Goal: Information Seeking & Learning: Check status

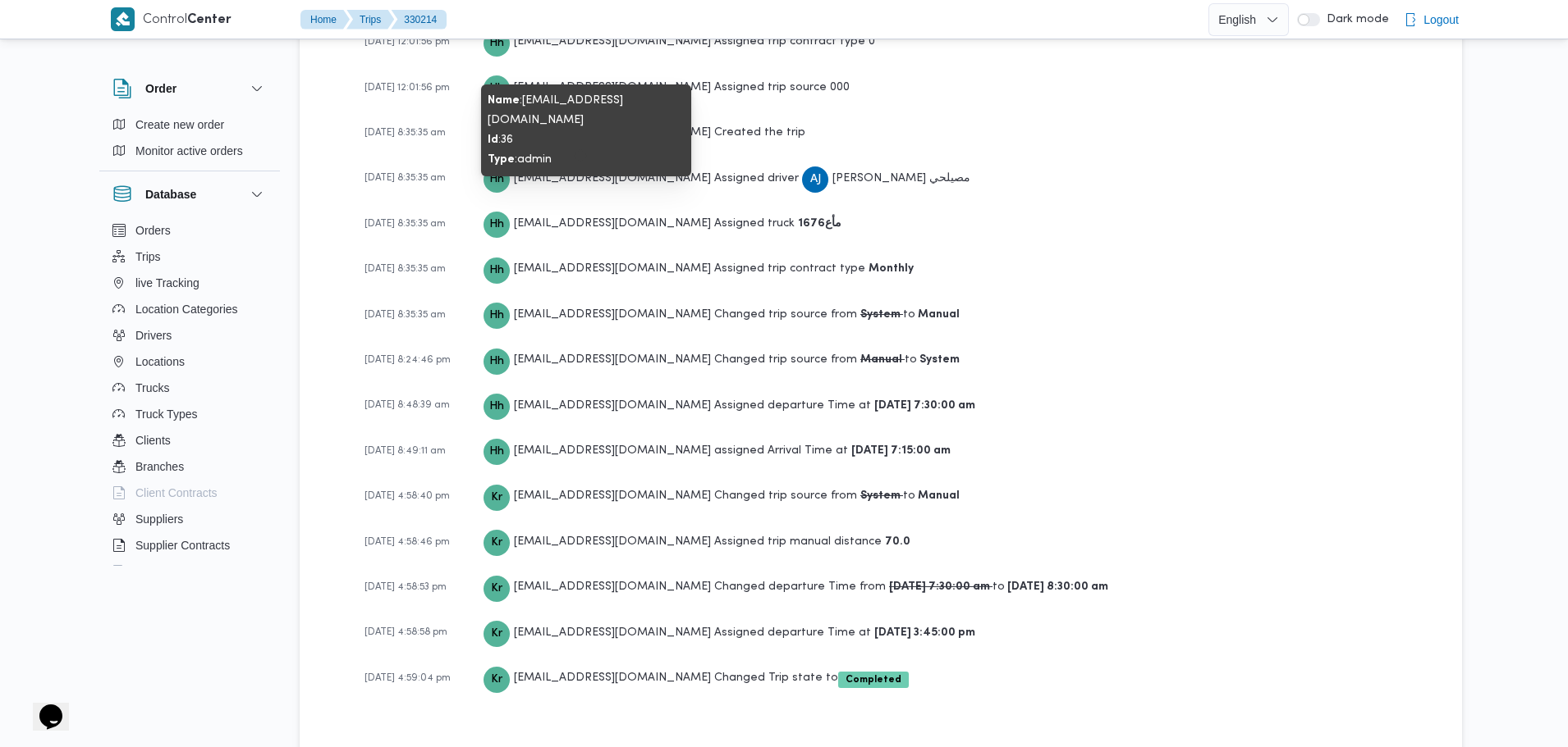
scroll to position [2431, 0]
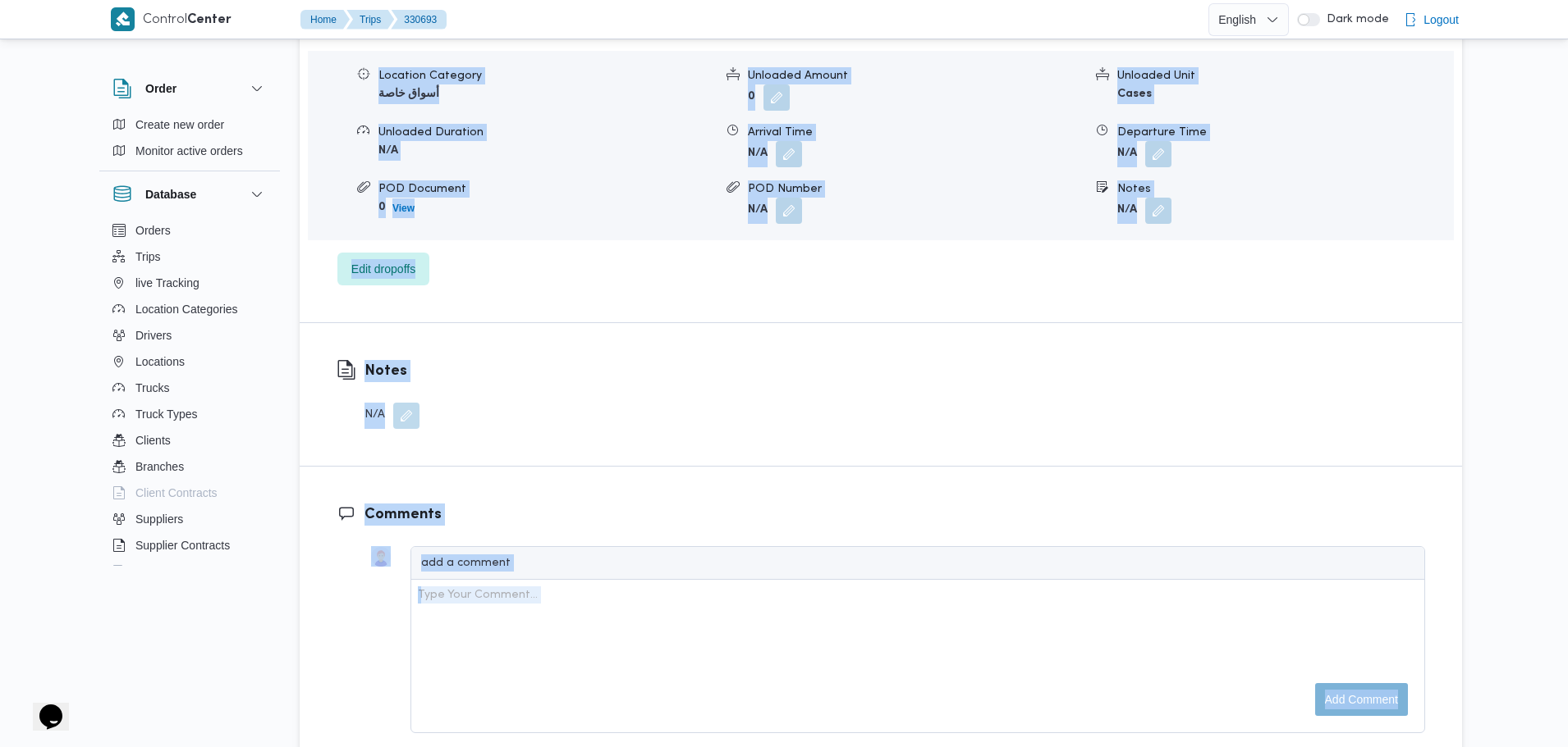
scroll to position [2018, 0]
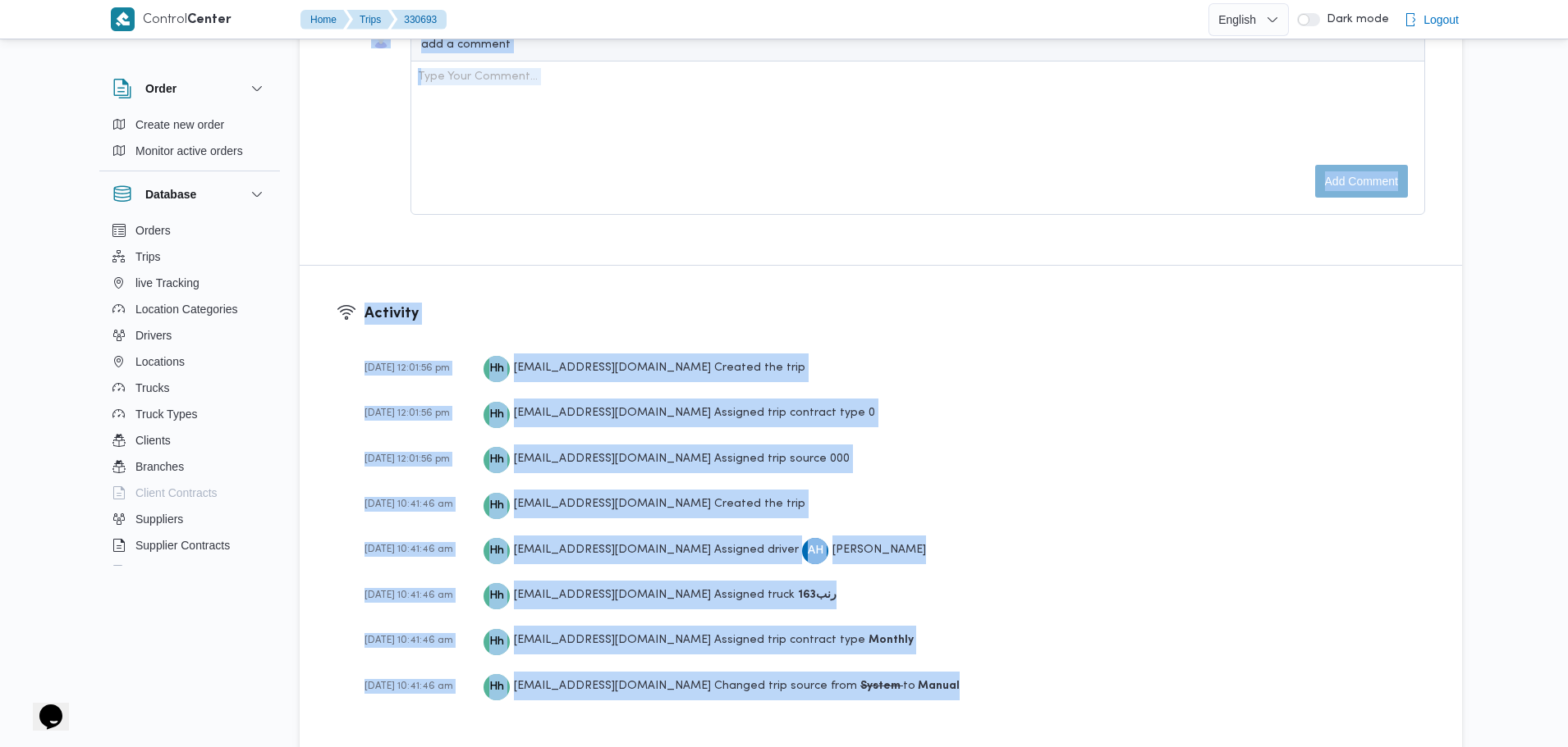
drag, startPoint x: 366, startPoint y: 349, endPoint x: 930, endPoint y: 691, distance: 659.6
click at [930, 691] on div "Activity 22-01-2025 12:01:56 pm Hh hadeer.hesham@illa.com.eg Created the trip 2…" at bounding box center [881, 514] width 1163 height 496
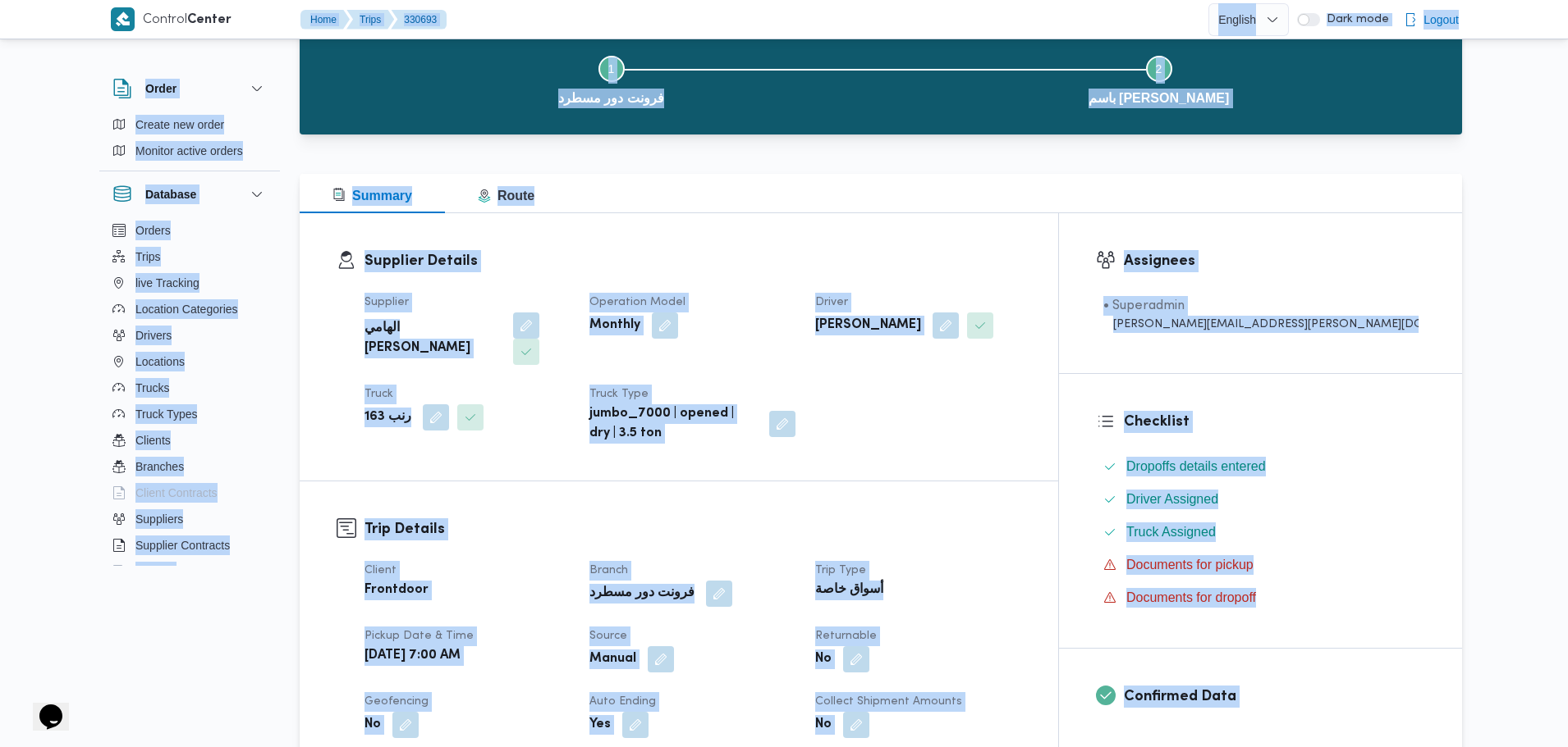
scroll to position [0, 0]
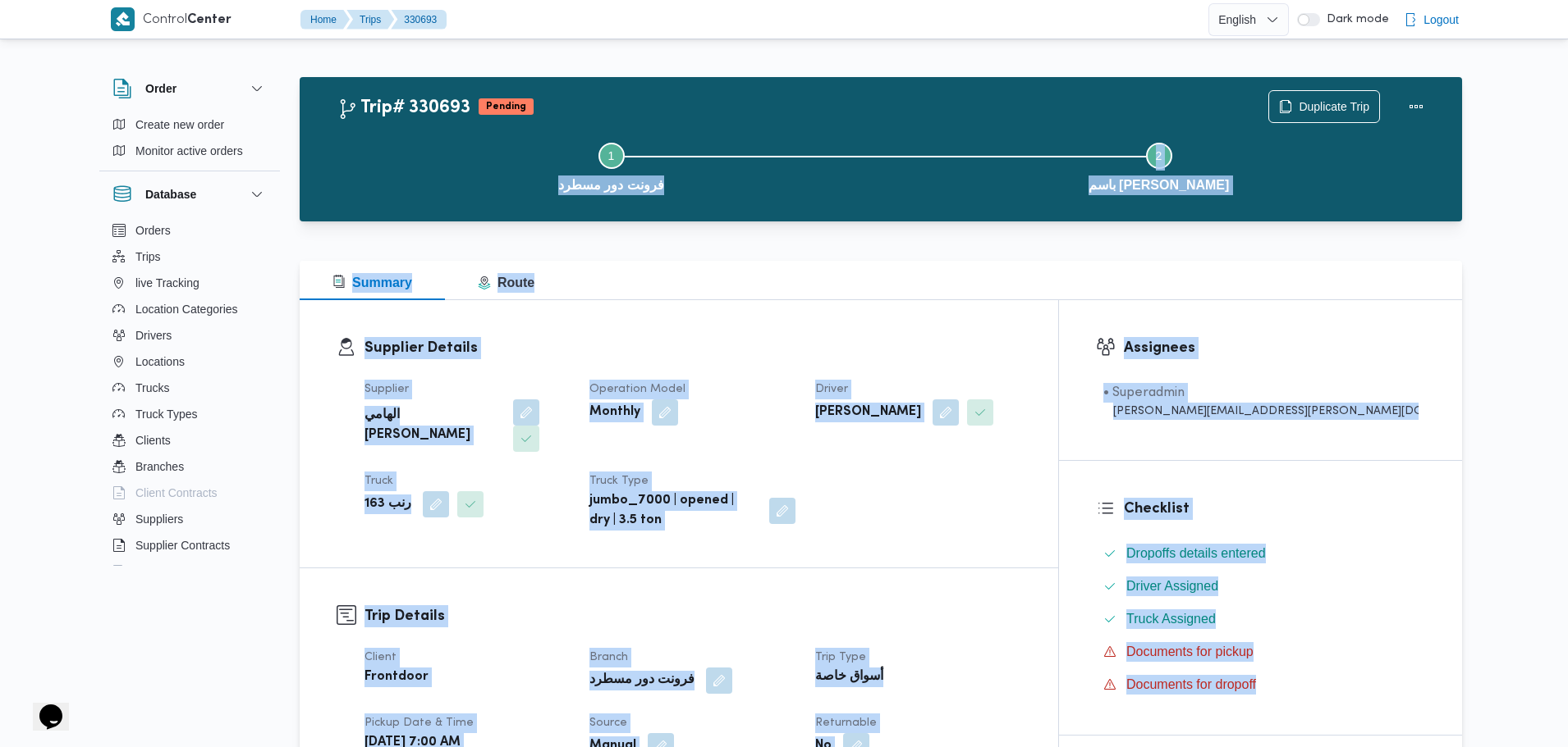
drag, startPoint x: 932, startPoint y: 679, endPoint x: 341, endPoint y: 128, distance: 808.0
click at [341, 149] on button "Step 1 is incomplete 1 فرونت دور مسطرد" at bounding box center [611, 166] width 548 height 85
click at [367, 204] on button "Step 1 is incomplete 1 فرونت دور مسطرد" at bounding box center [611, 166] width 548 height 85
click at [480, 360] on dl "Supplier Details Supplier الهامي محمد خالد علي Operation Model Monthly Driver ع…" at bounding box center [693, 434] width 656 height 194
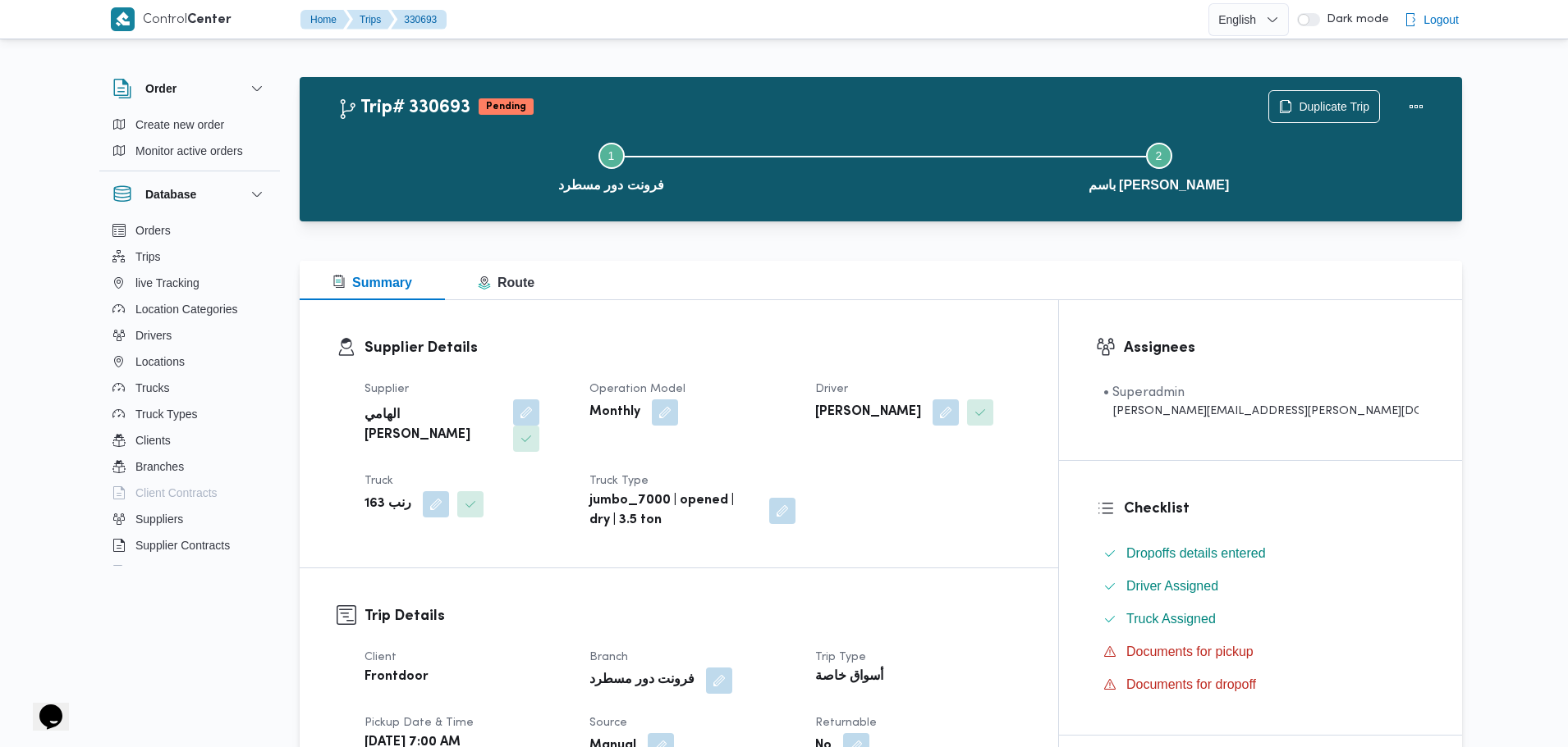
click at [453, 112] on h2 "Trip# 330693" at bounding box center [403, 109] width 133 height 22
copy h2 "330693"
click at [437, 108] on h2 "Trip# 330693" at bounding box center [403, 109] width 133 height 22
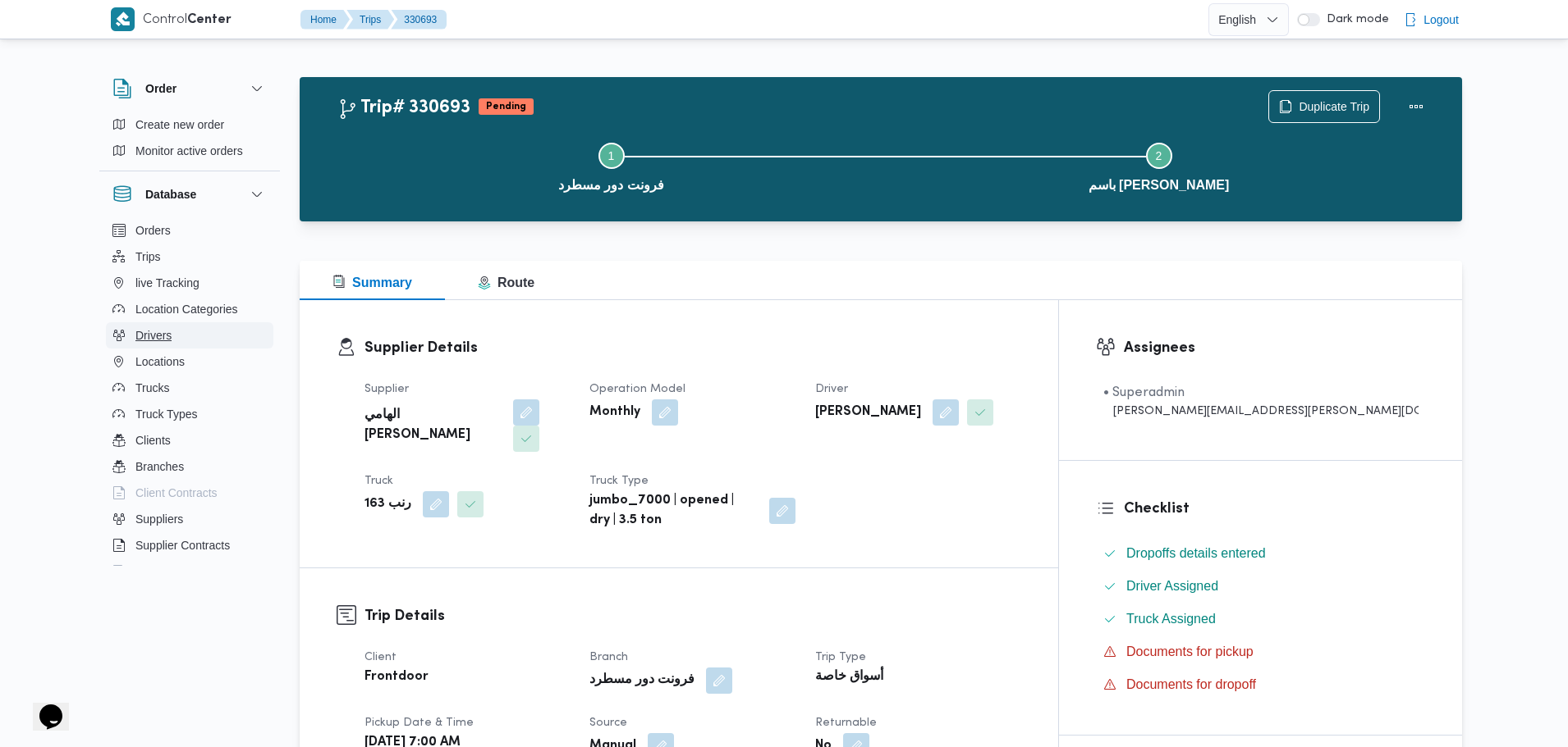
click at [206, 335] on button "Drivers" at bounding box center [189, 335] width 167 height 27
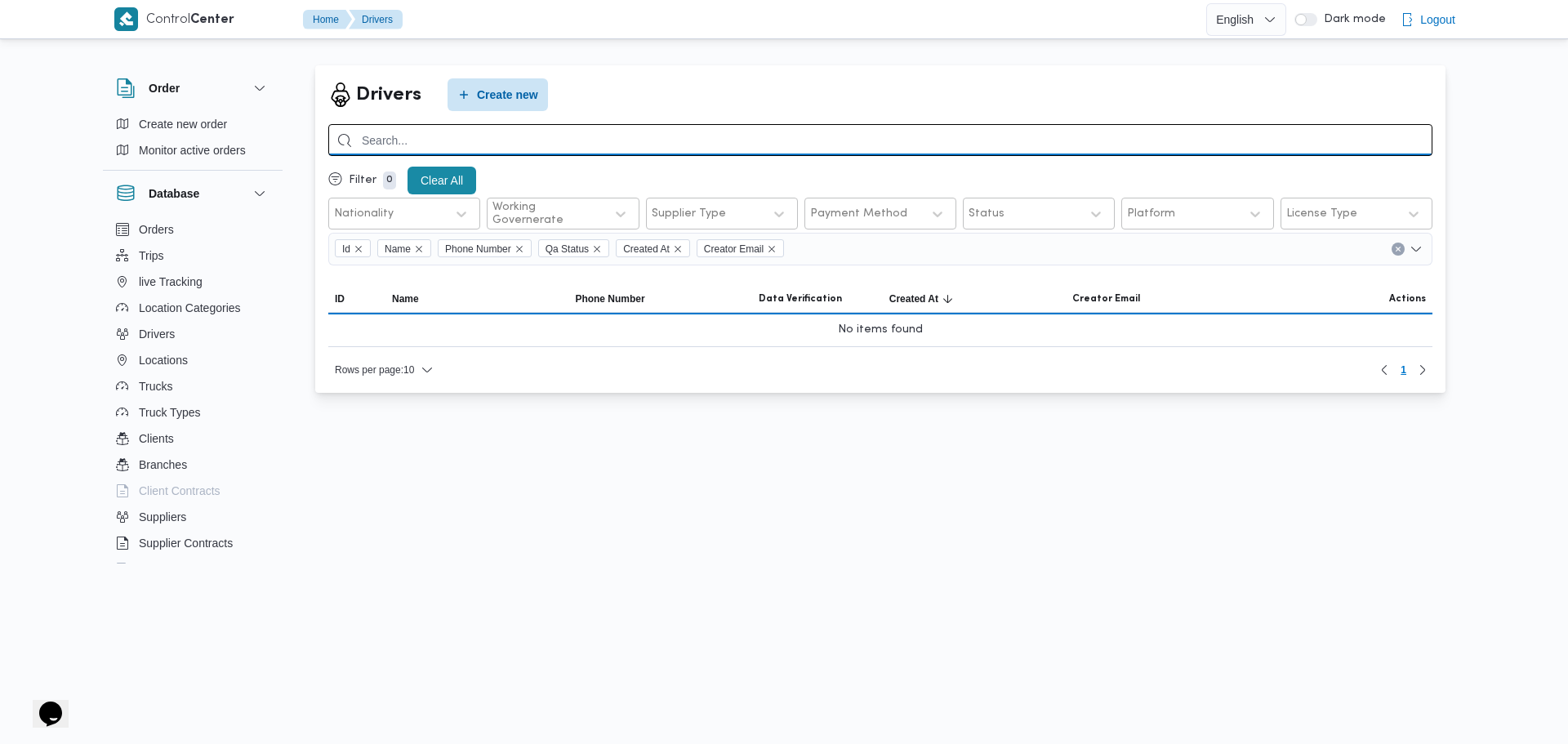
click at [400, 143] on input "search" at bounding box center [880, 140] width 1104 height 31
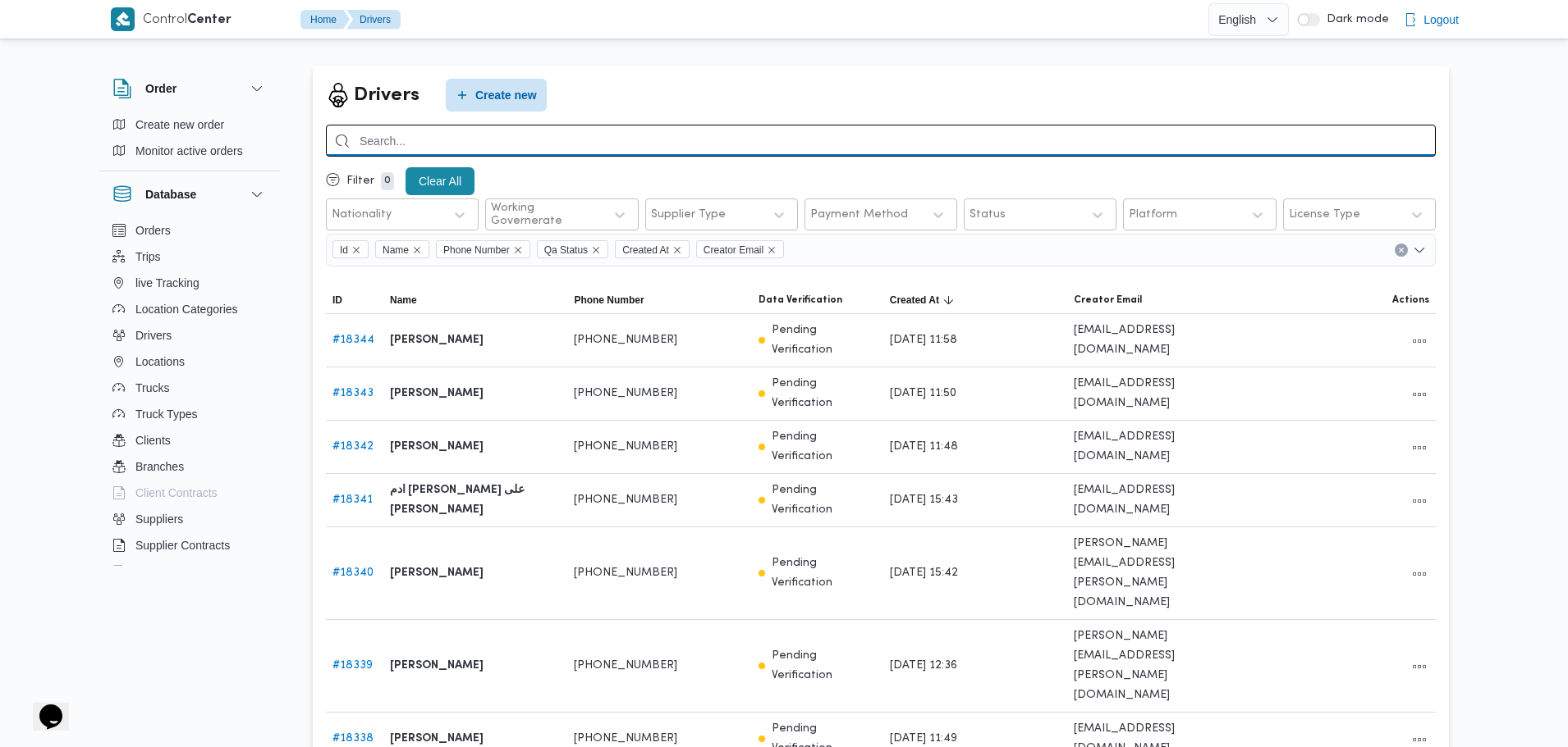
paste input "01008006237"
type input "01008006237"
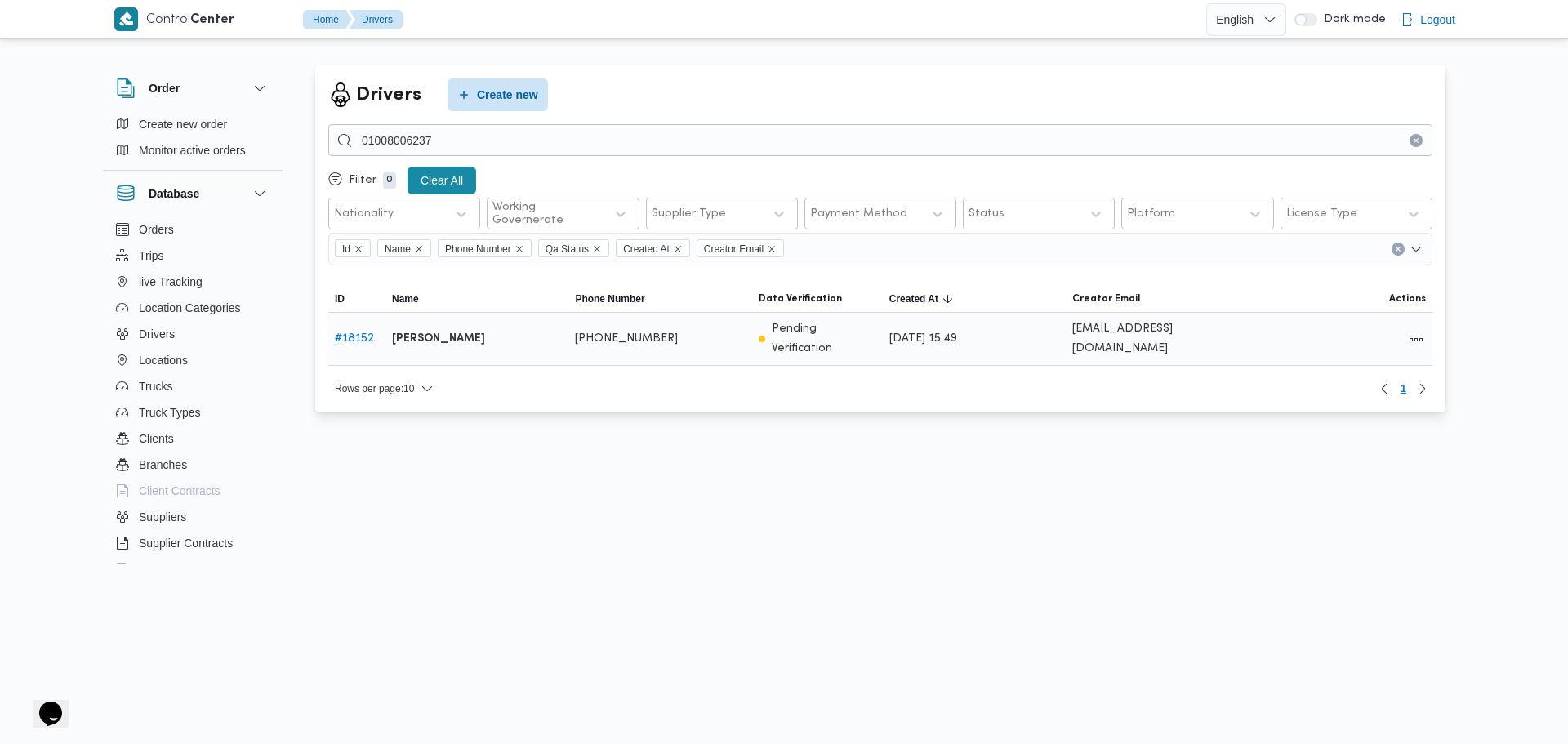
click at [359, 335] on link "# 18152" at bounding box center [354, 339] width 39 height 11
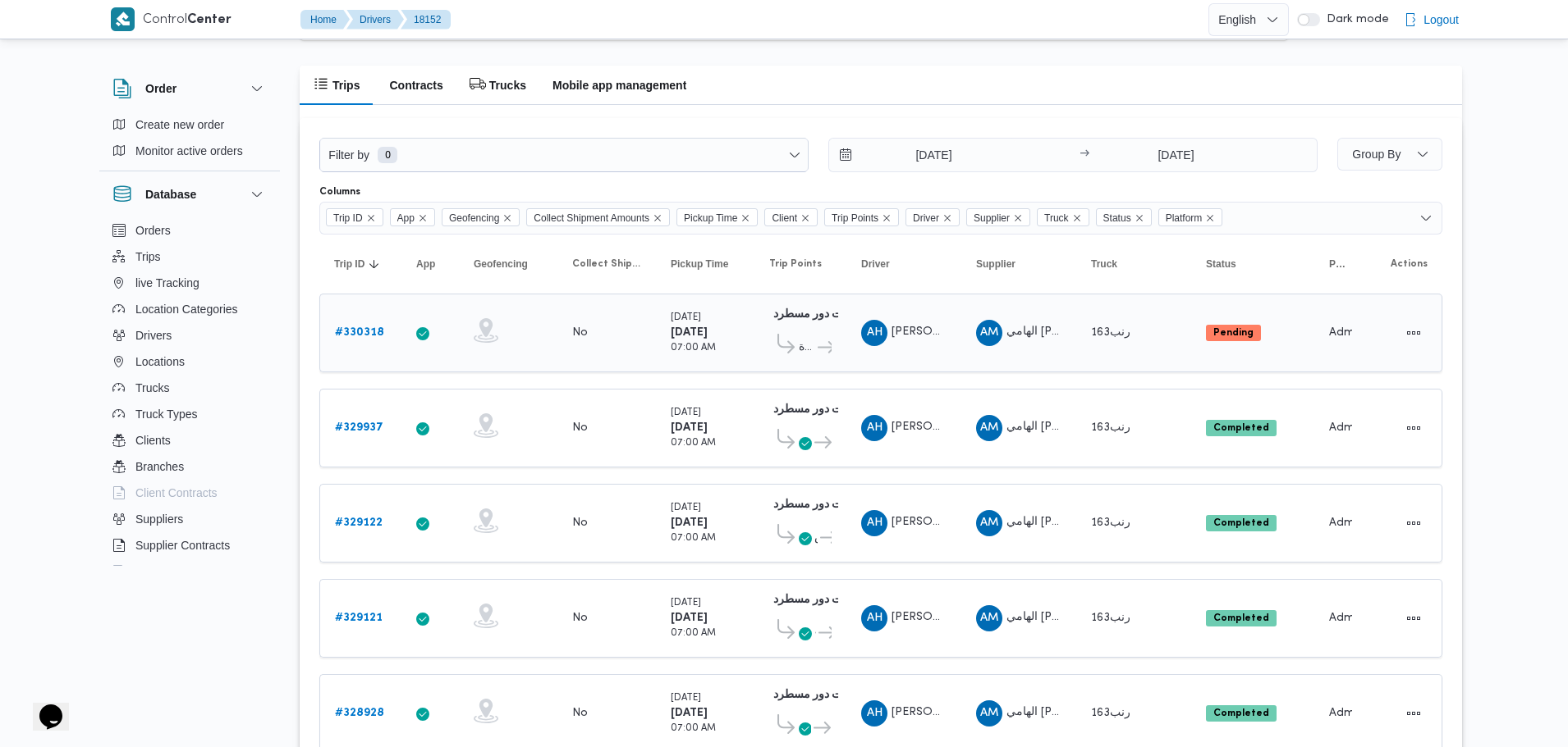
scroll to position [1222, 0]
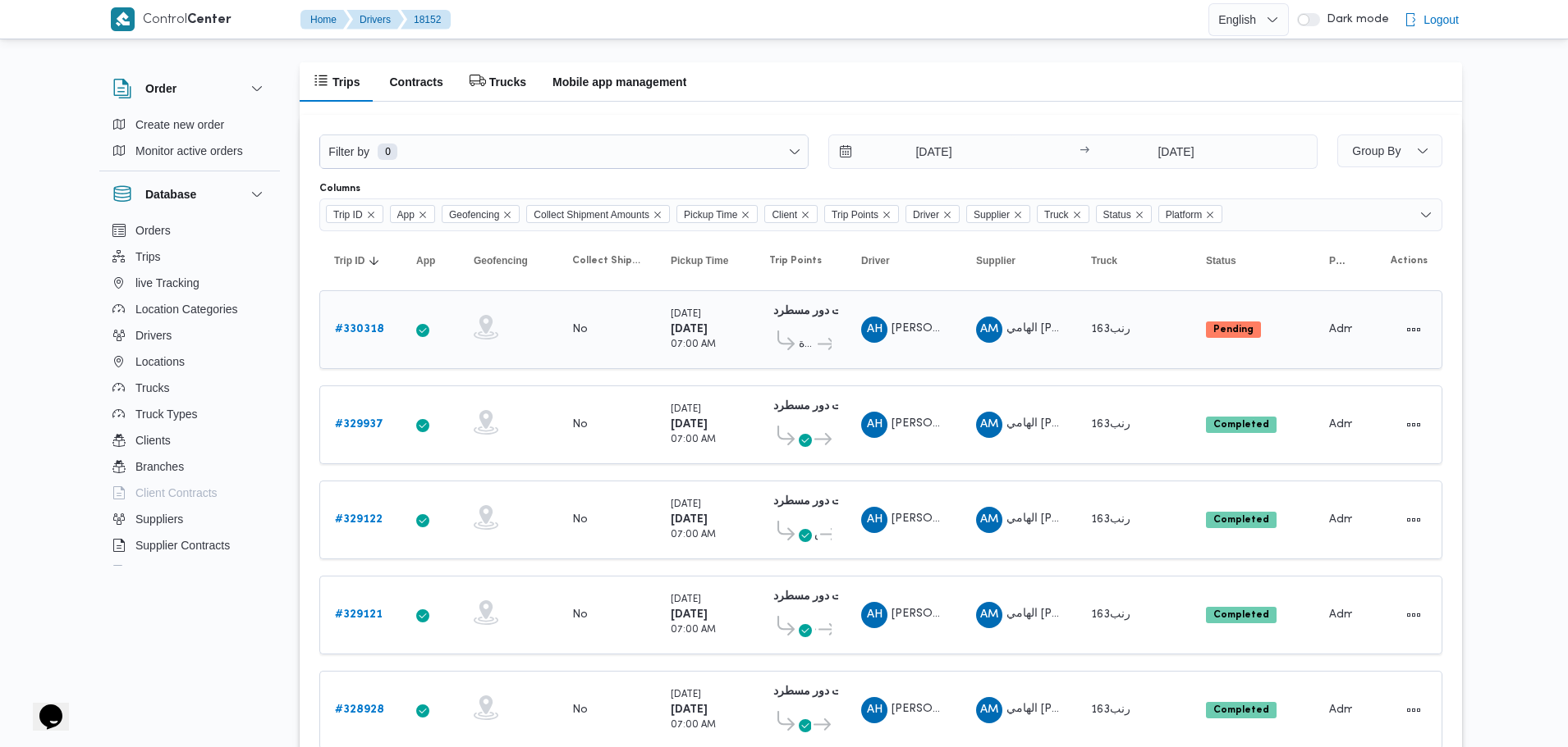
click at [371, 331] on b "# 330318" at bounding box center [360, 329] width 49 height 11
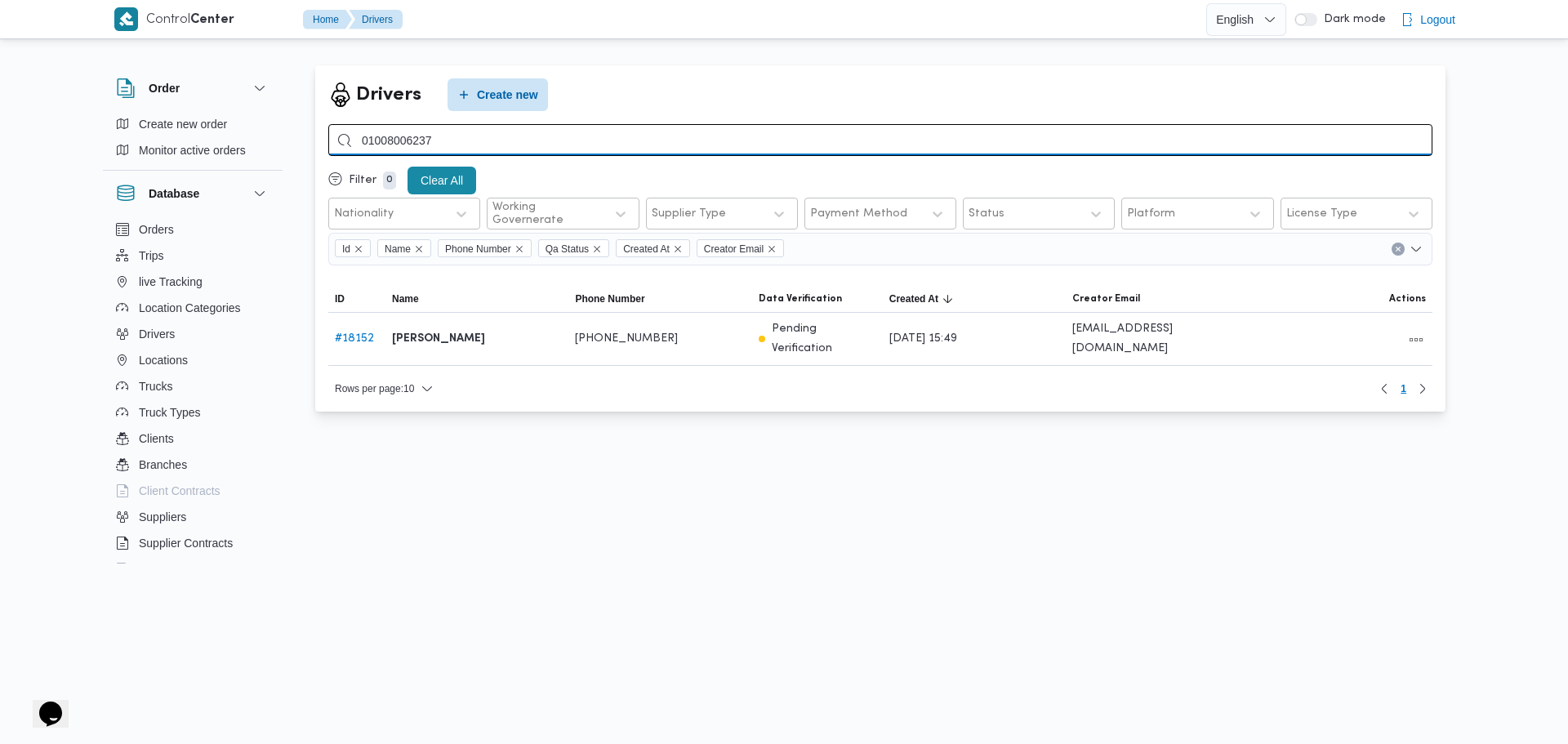
click at [496, 136] on input "01008006237" at bounding box center [880, 140] width 1104 height 31
paste input "111985704"
type input "01111985704"
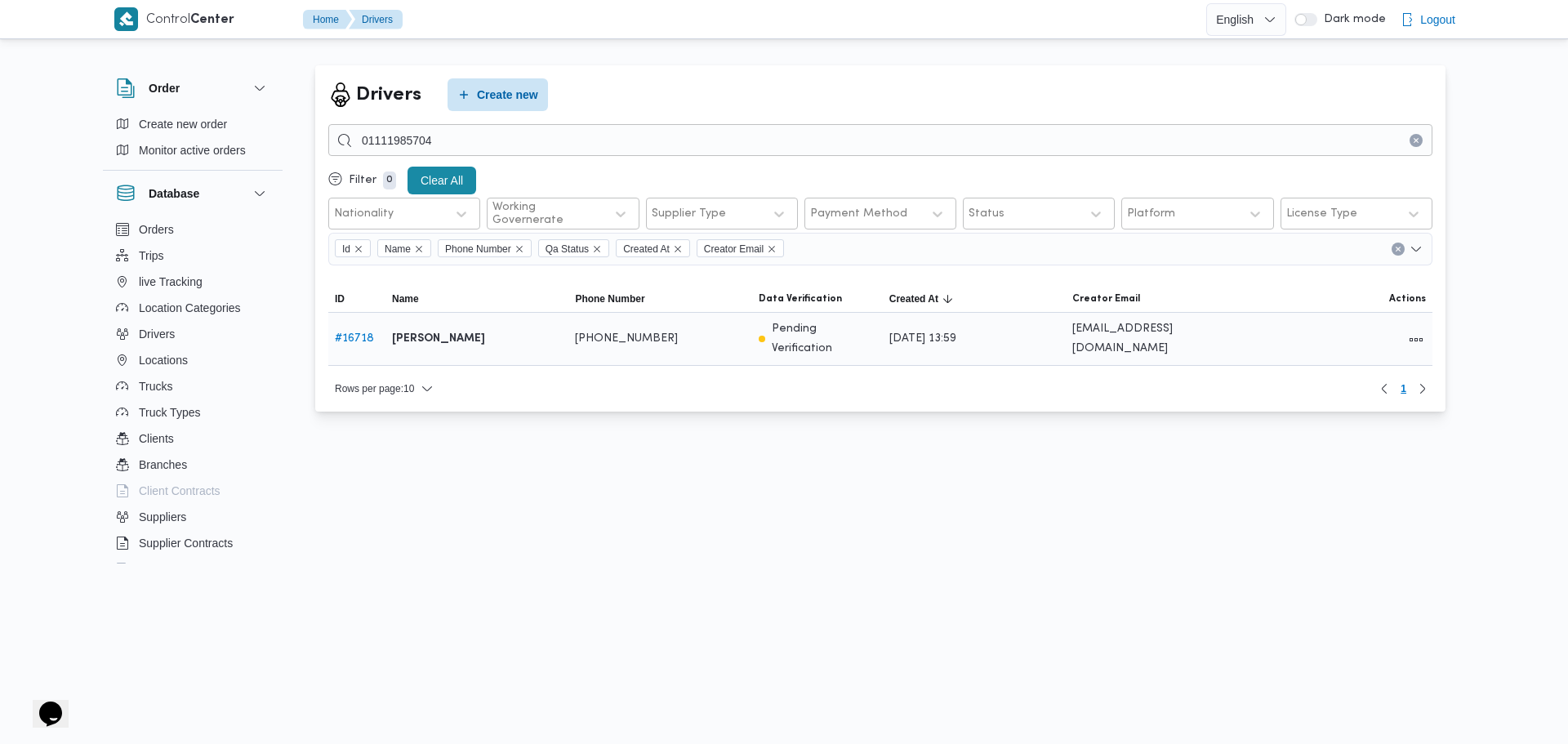
click at [473, 338] on b "عمرو فتحي عفيفي موسي" at bounding box center [439, 340] width 93 height 20
click at [352, 334] on link "# 16718" at bounding box center [354, 339] width 39 height 11
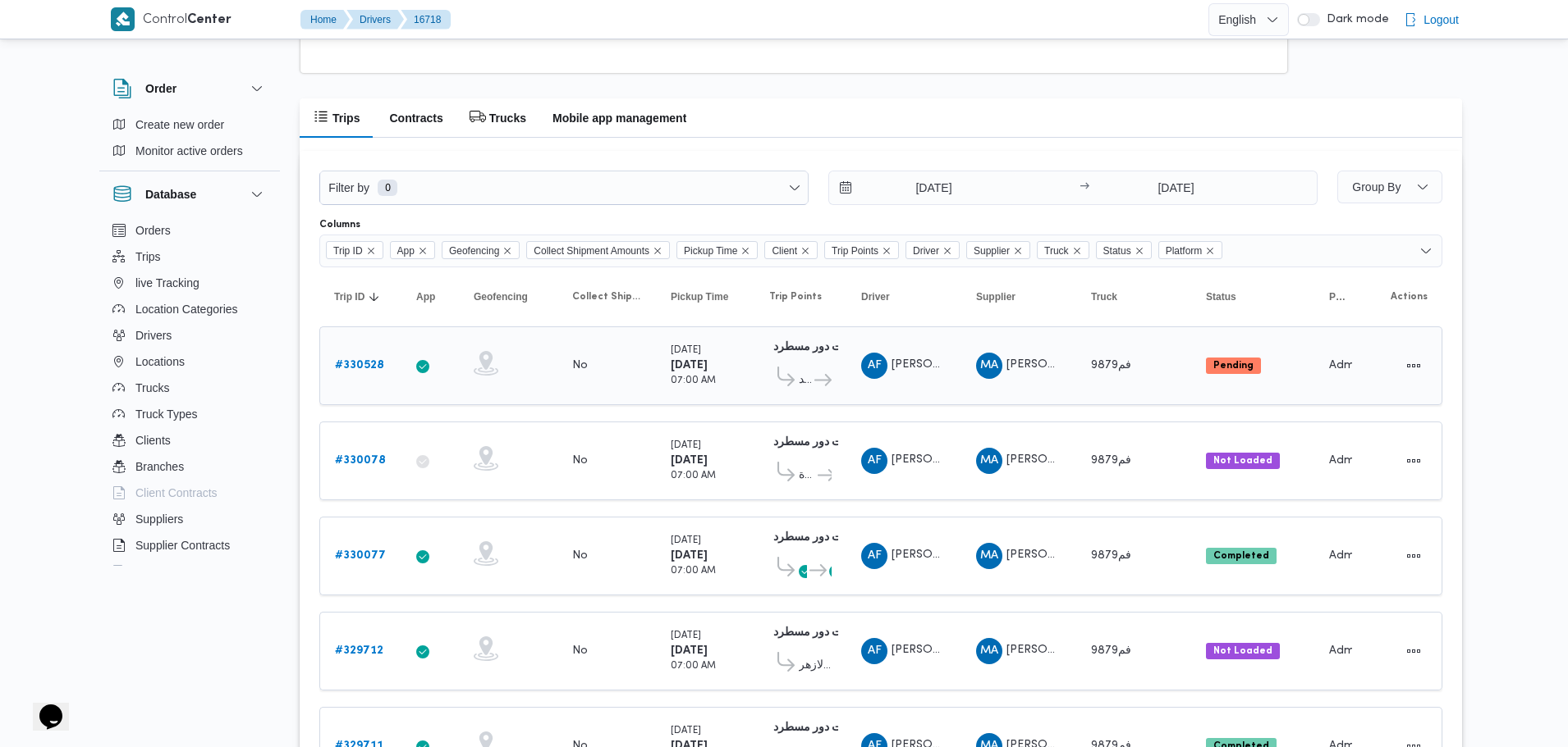
click at [362, 368] on b "# 330528" at bounding box center [360, 365] width 49 height 11
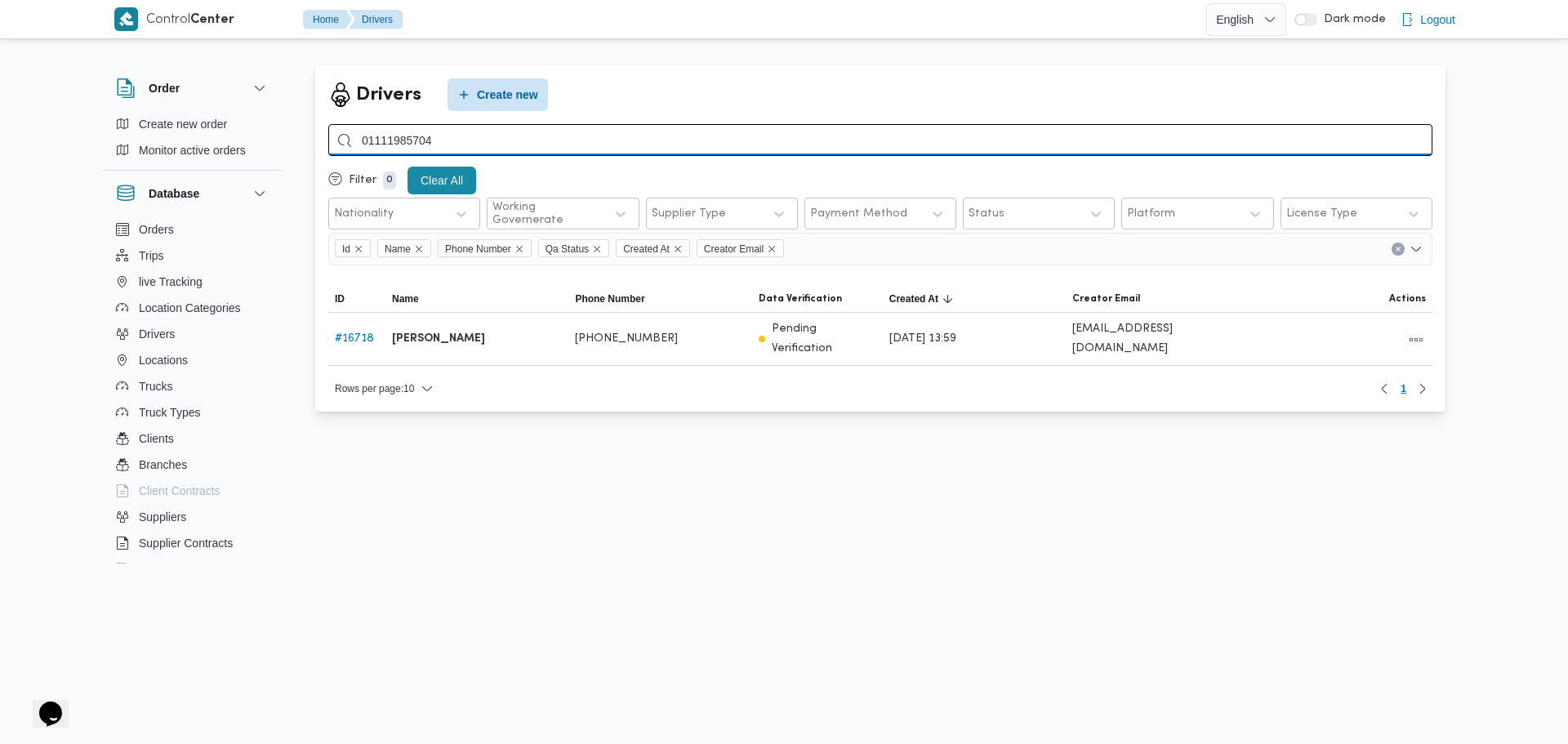
click at [441, 145] on input "01111985704" at bounding box center [880, 140] width 1104 height 31
paste input "01006549783"
type input "01006549783"
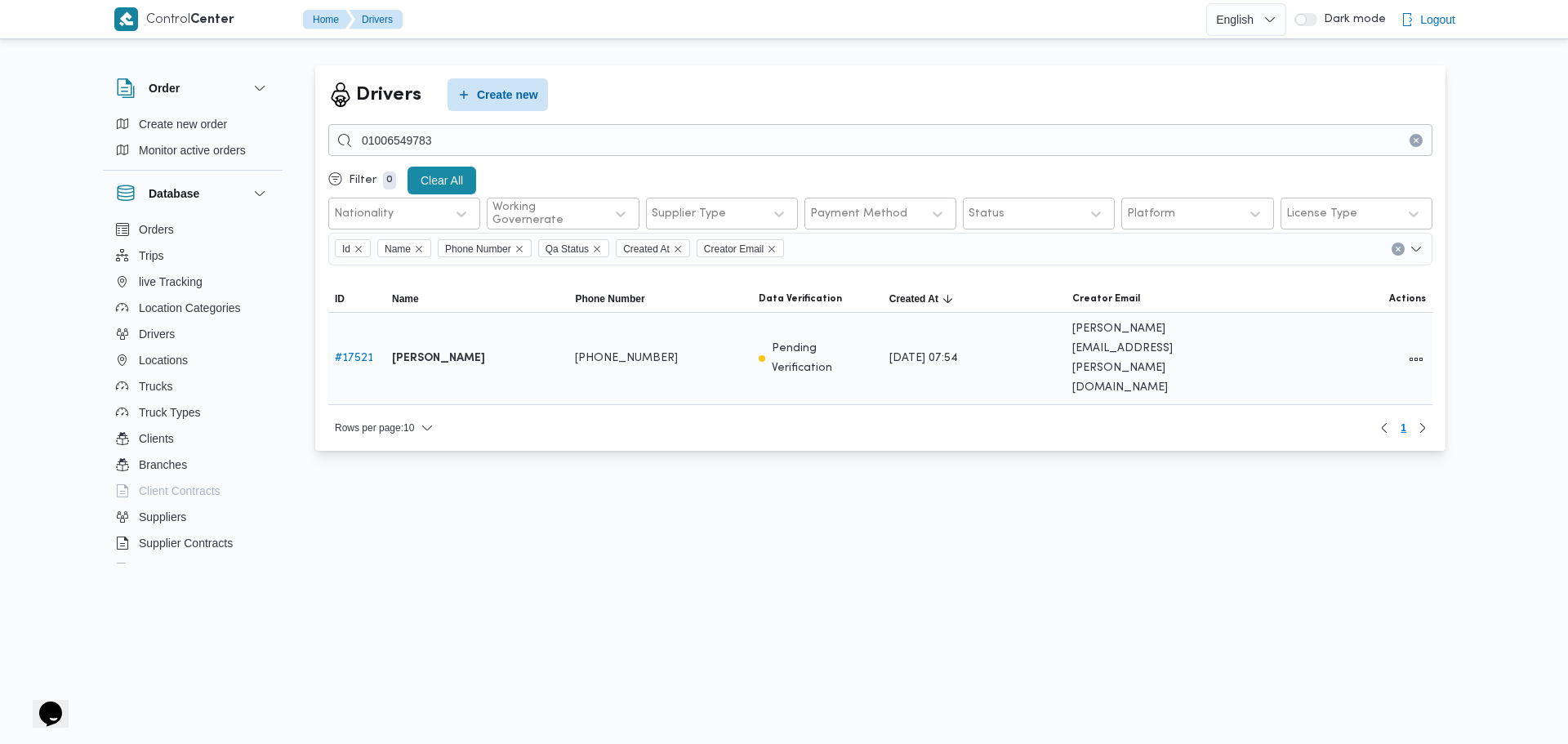
click at [365, 353] on link "# 17521" at bounding box center [353, 358] width 38 height 11
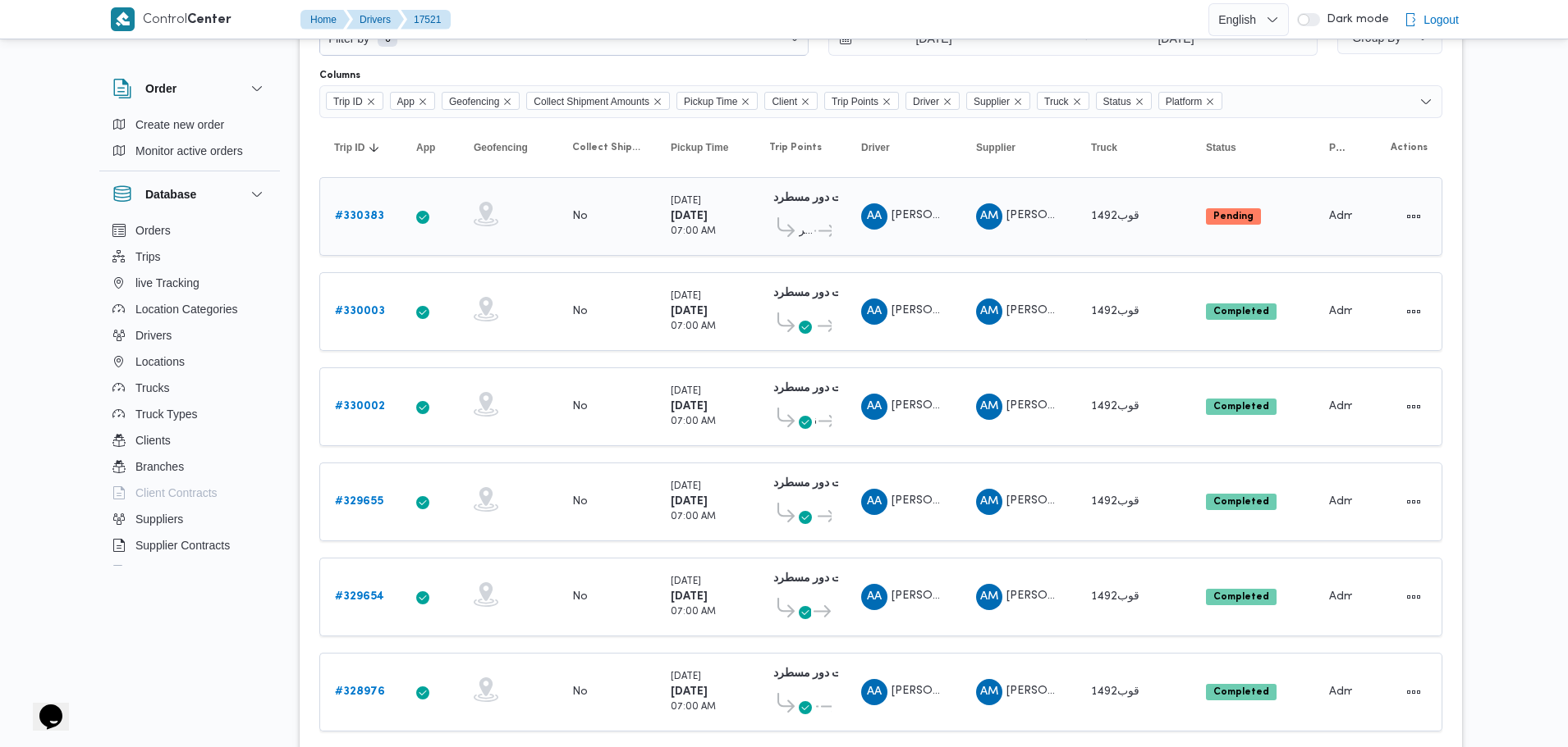
click at [359, 220] on b "# 330383" at bounding box center [360, 215] width 49 height 11
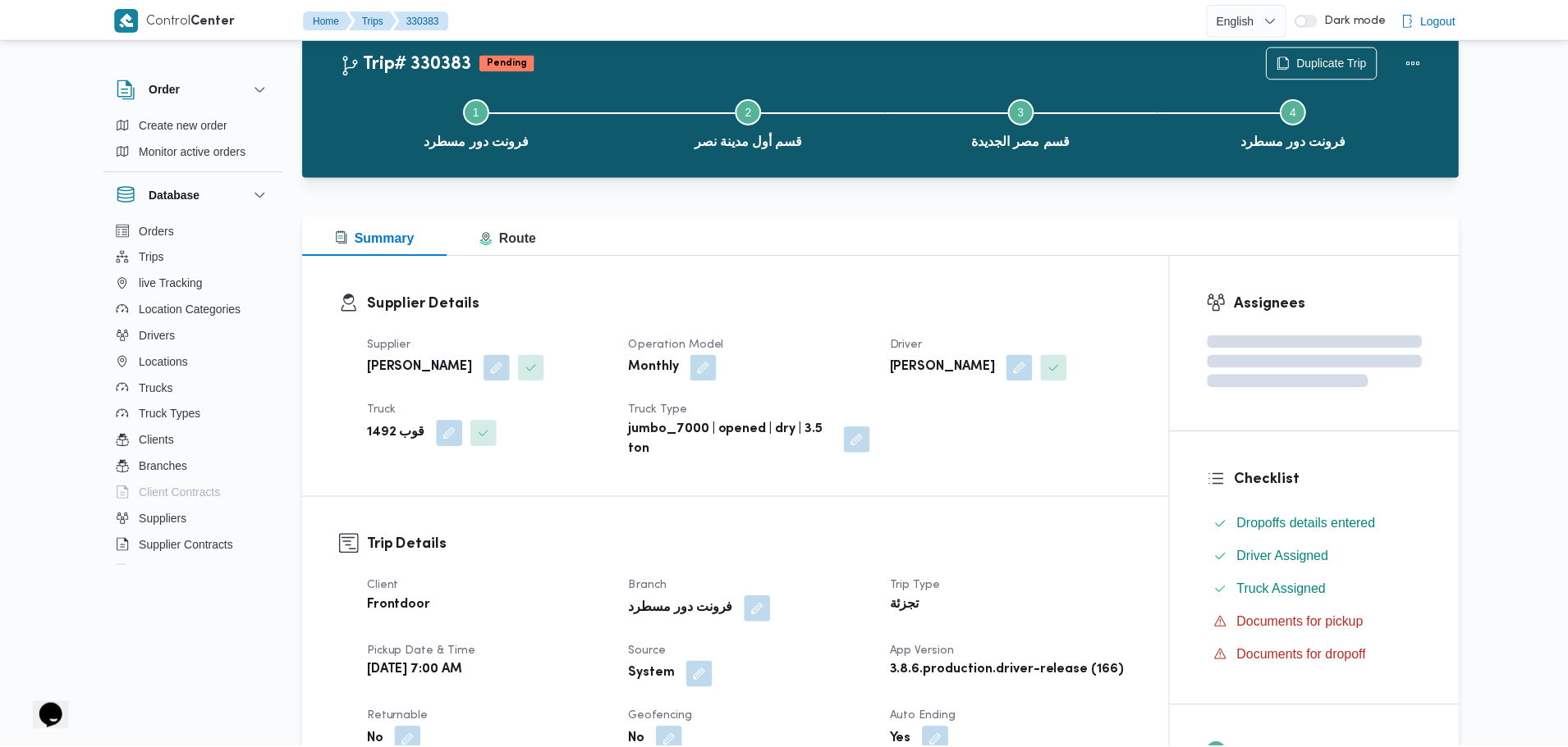
scroll to position [1319, 0]
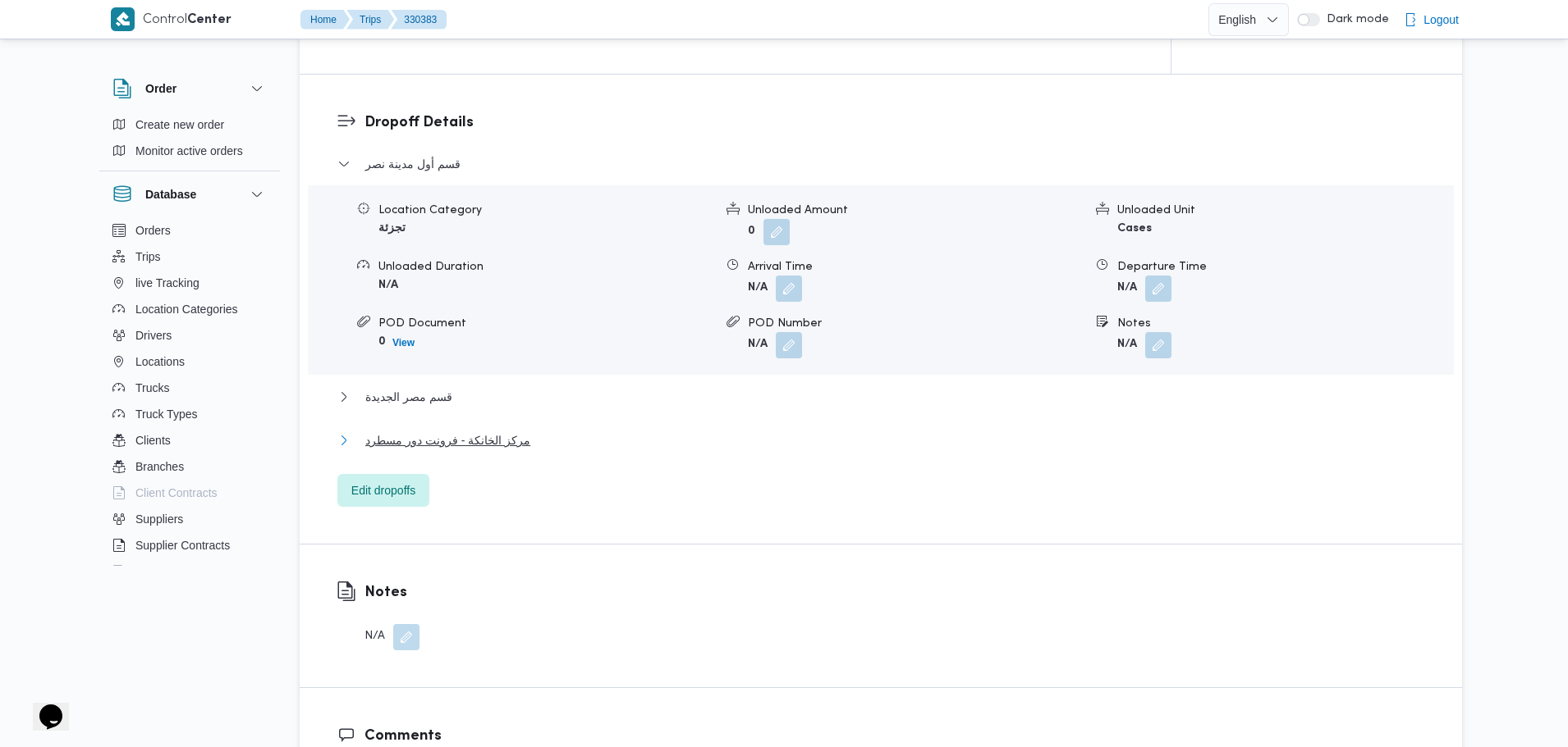
drag, startPoint x: 596, startPoint y: 436, endPoint x: 580, endPoint y: 296, distance: 140.9
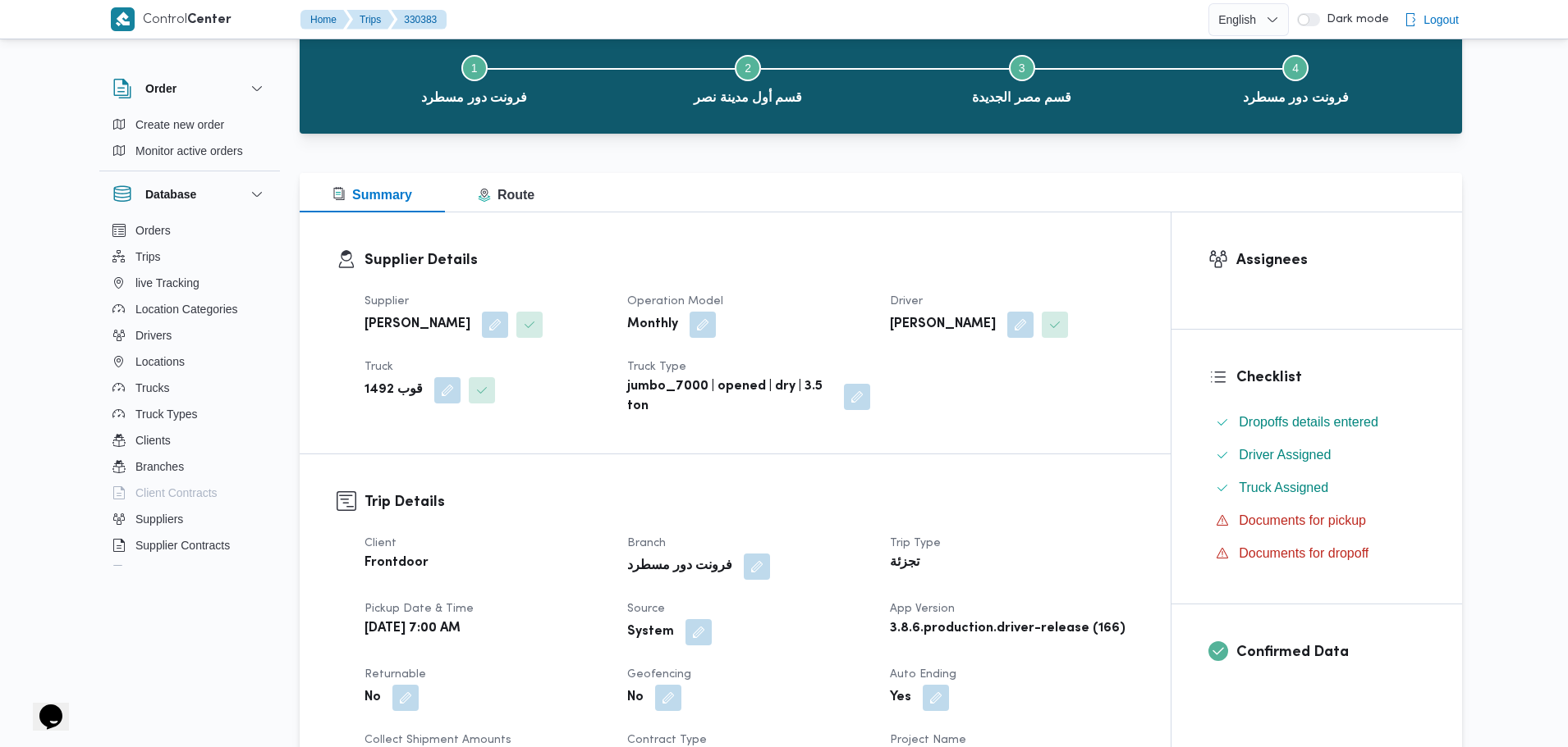
scroll to position [0, 0]
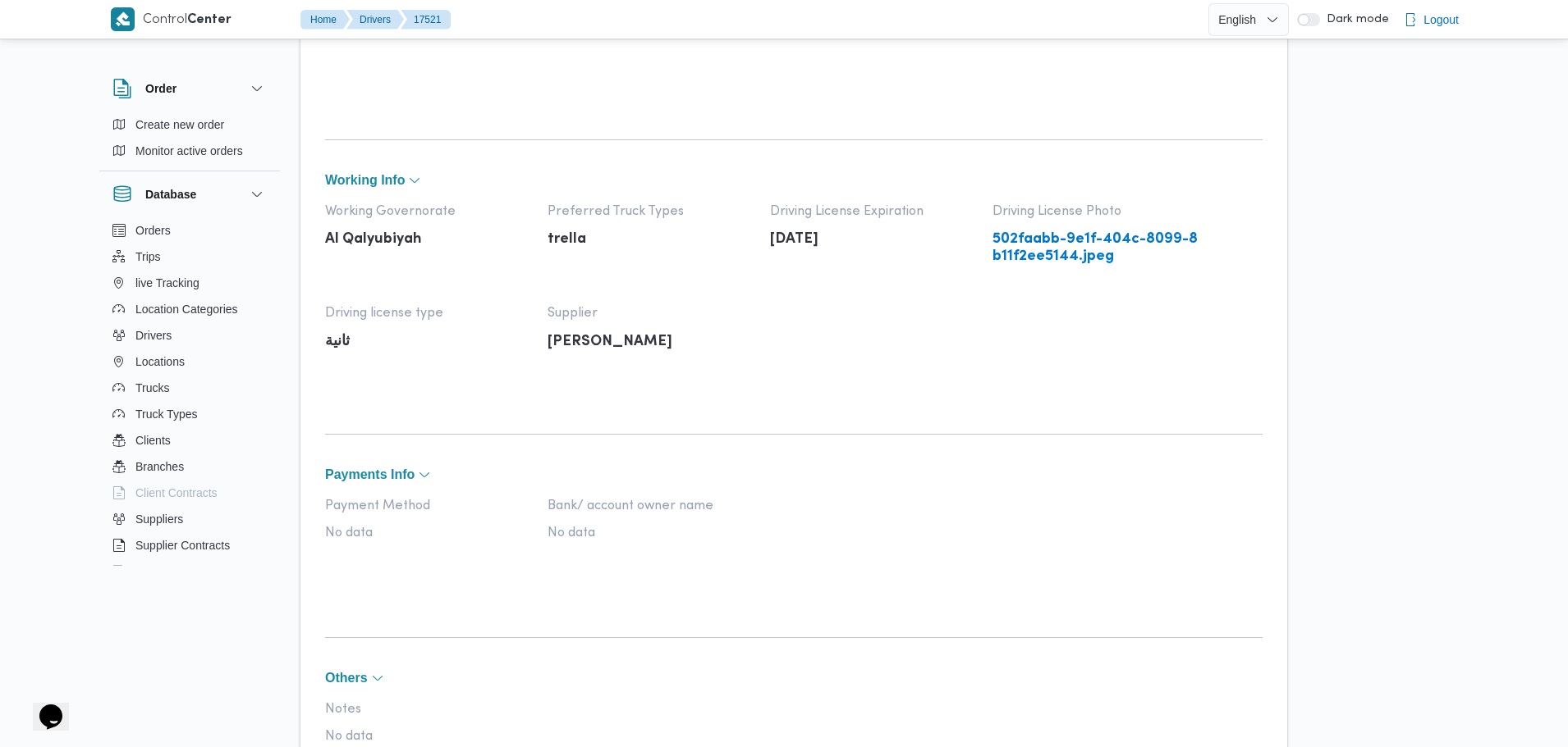
scroll to position [351, 0]
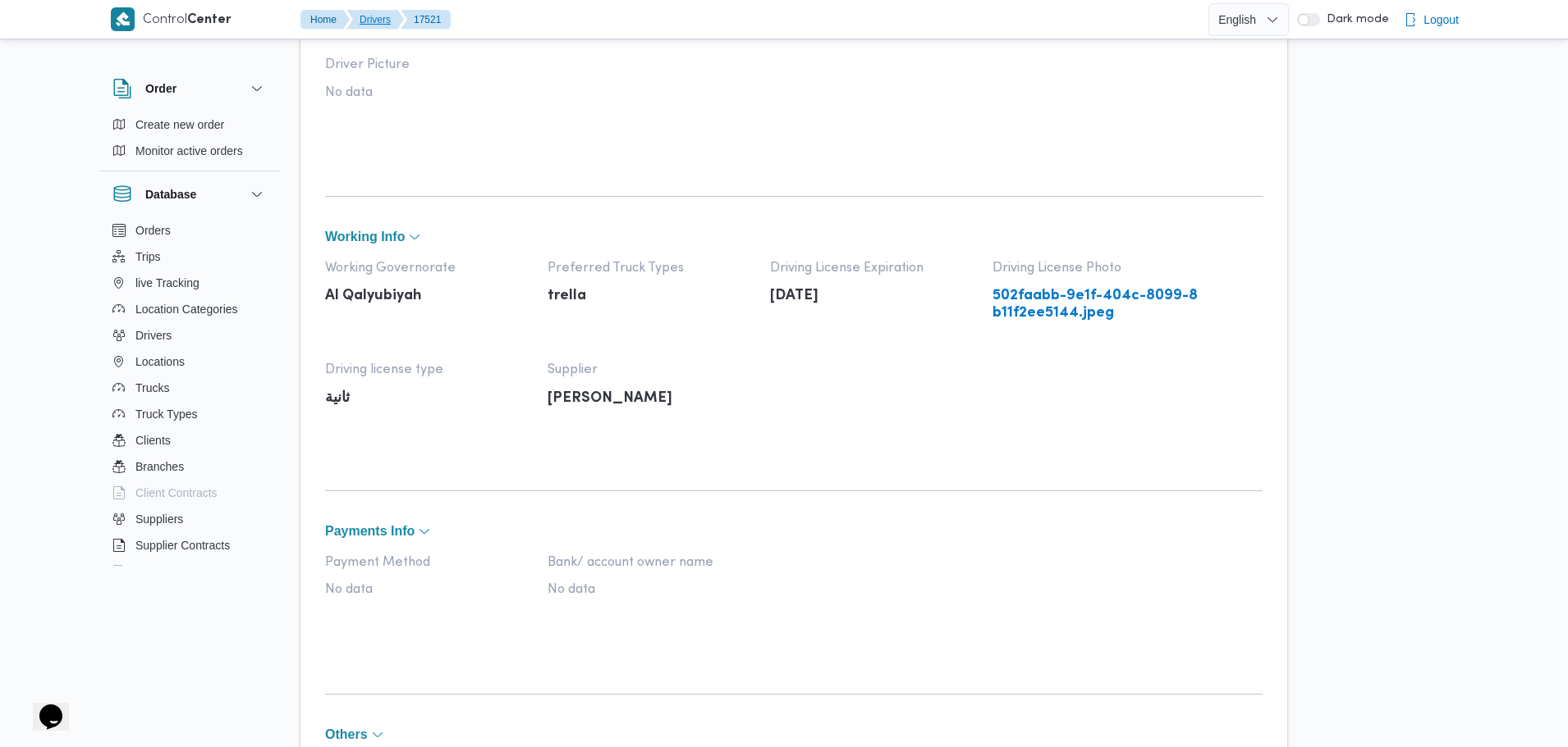
click at [372, 22] on button "Drivers" at bounding box center [375, 20] width 57 height 20
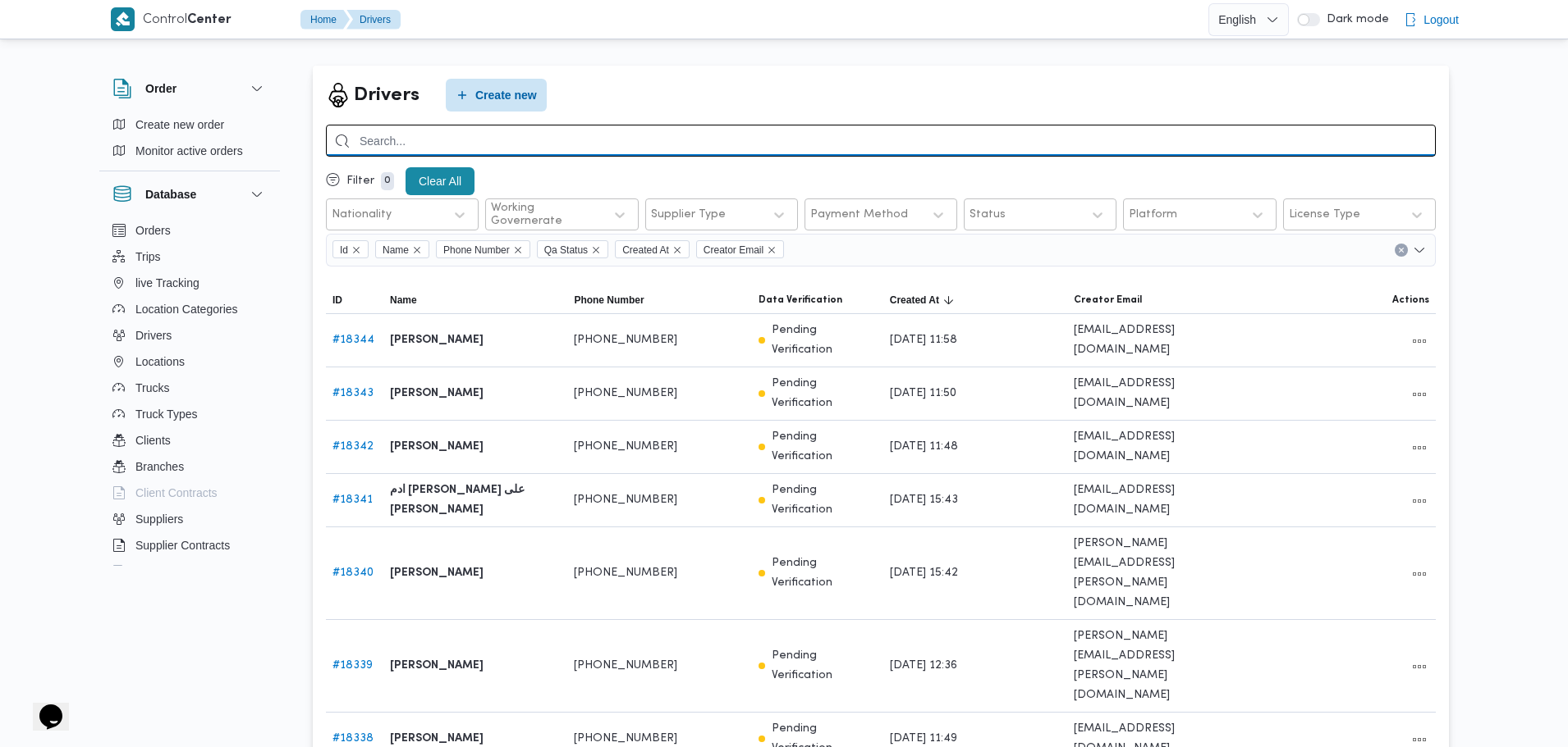
click at [477, 125] on input "search" at bounding box center [881, 140] width 1109 height 32
paste input "01006549783"
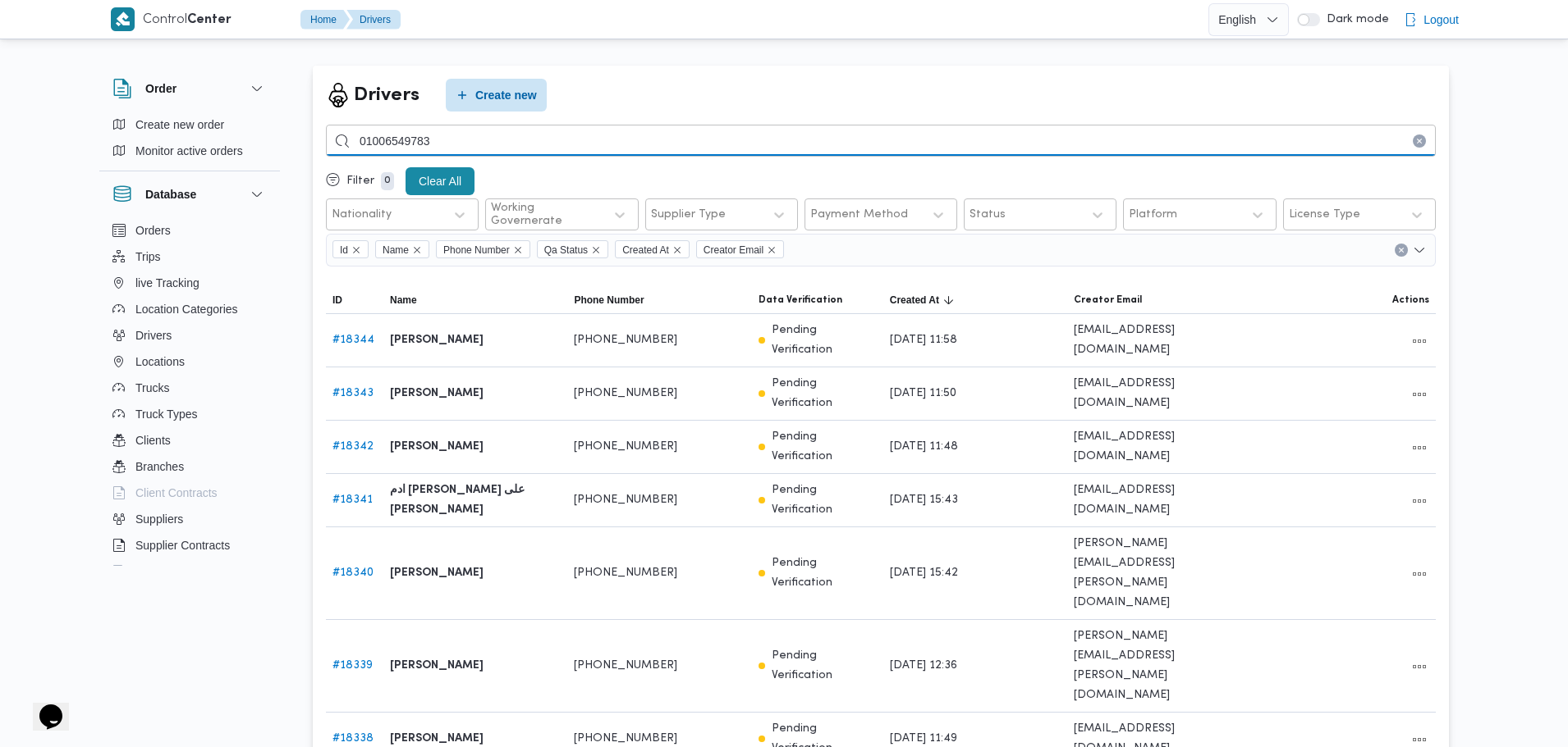
type input "01006549783"
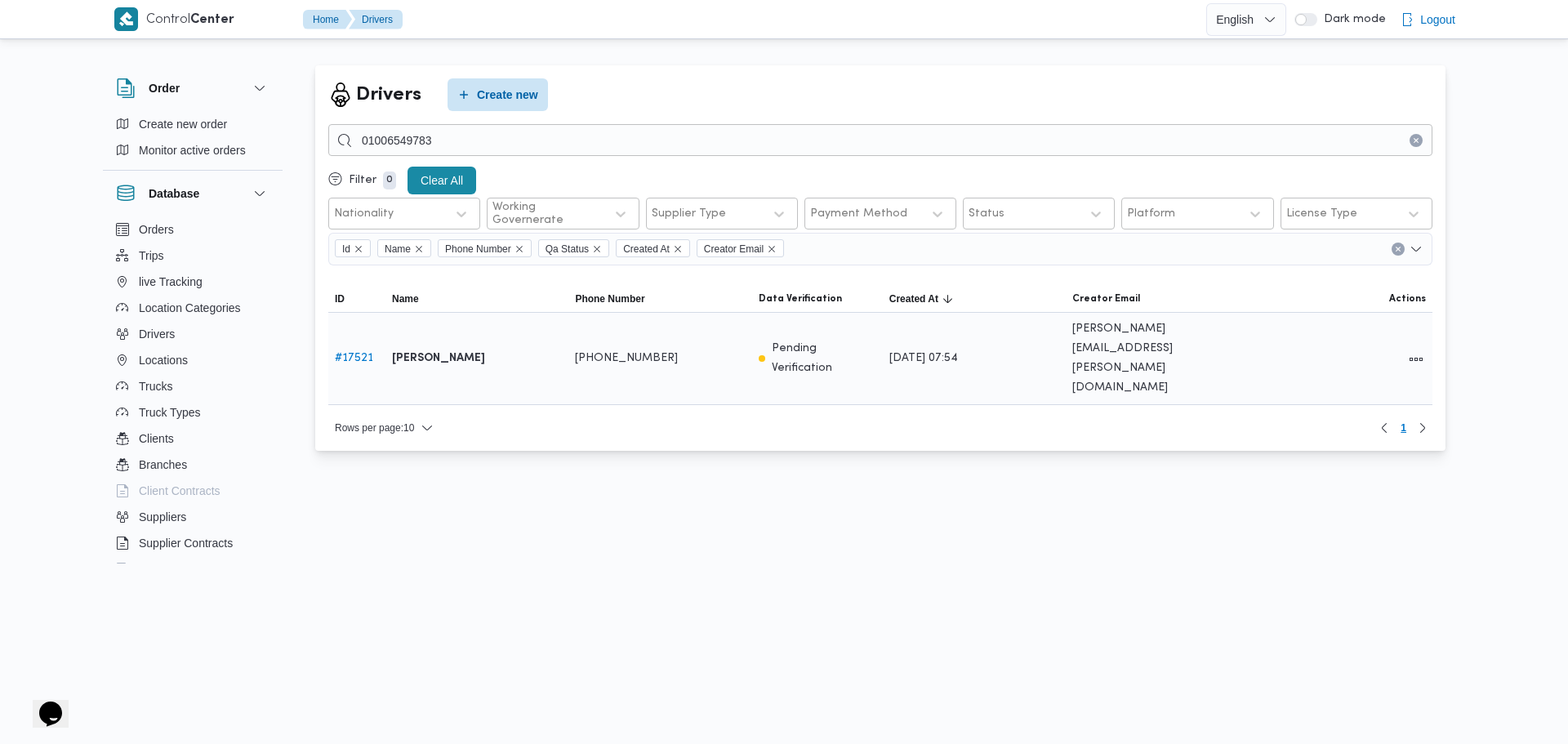
click at [421, 349] on b "عرفه السيد عرفه السيد علي" at bounding box center [439, 359] width 93 height 20
click at [373, 353] on link "# 17521" at bounding box center [353, 358] width 38 height 11
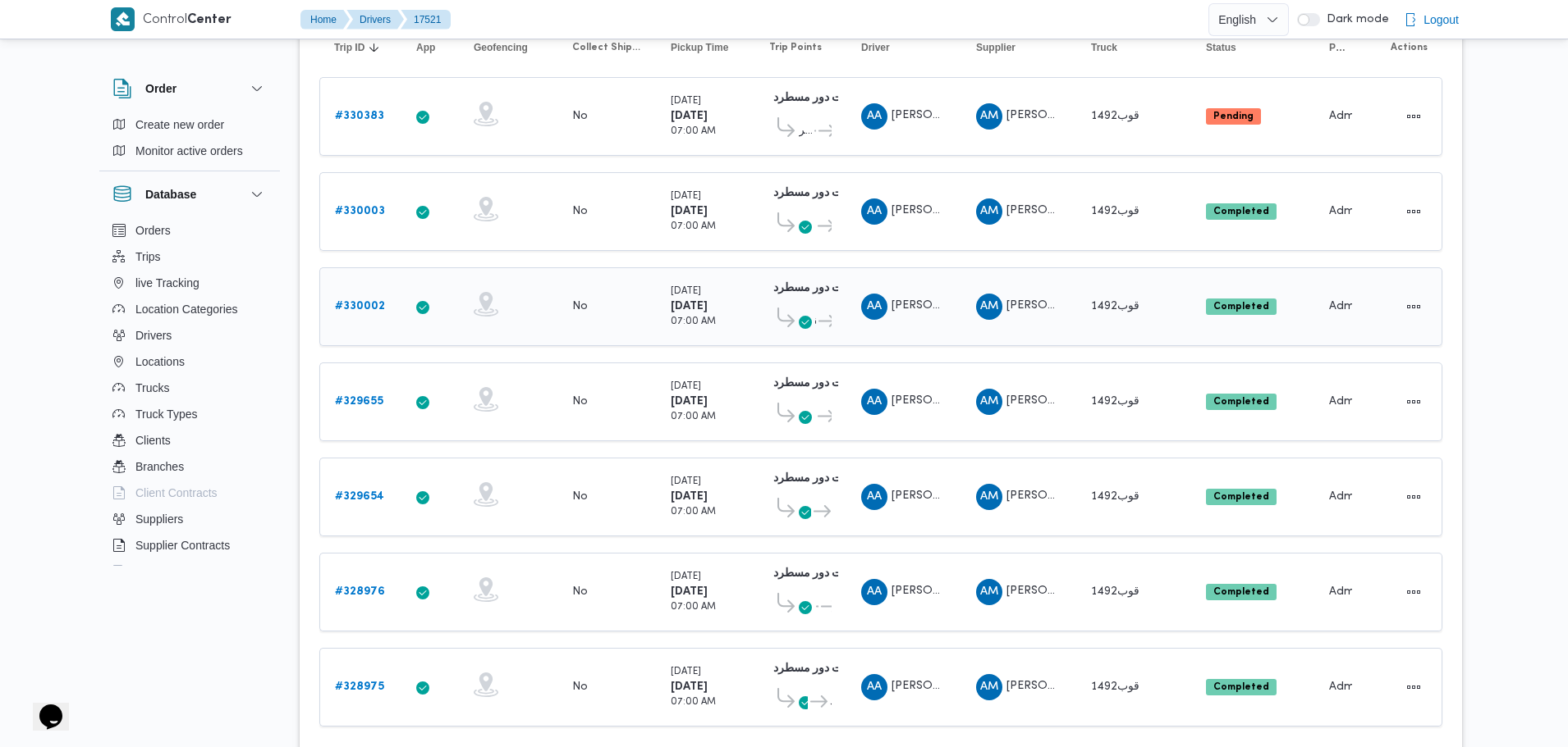
scroll to position [1418, 0]
click at [364, 117] on b "# 330383" at bounding box center [360, 117] width 49 height 11
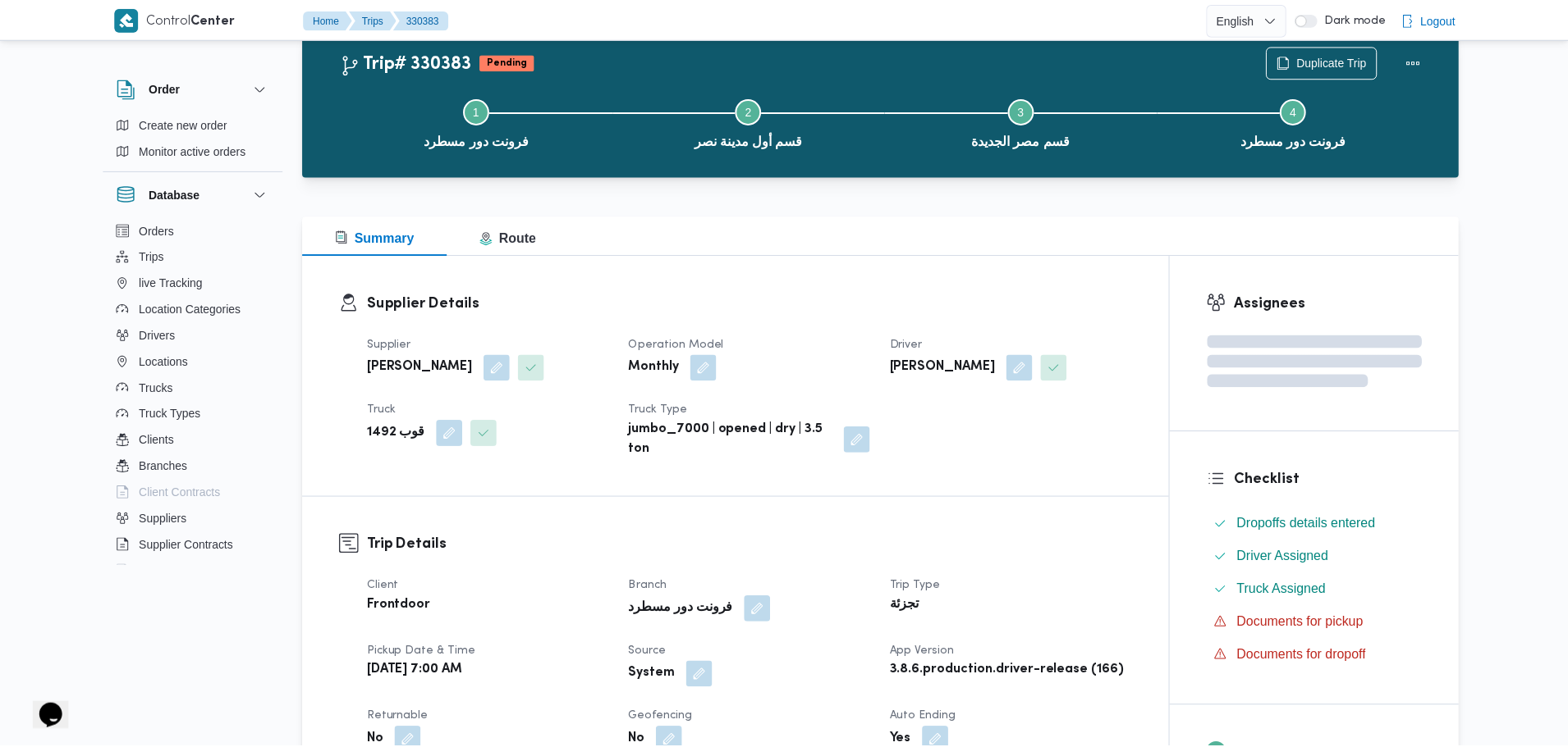
scroll to position [1418, 0]
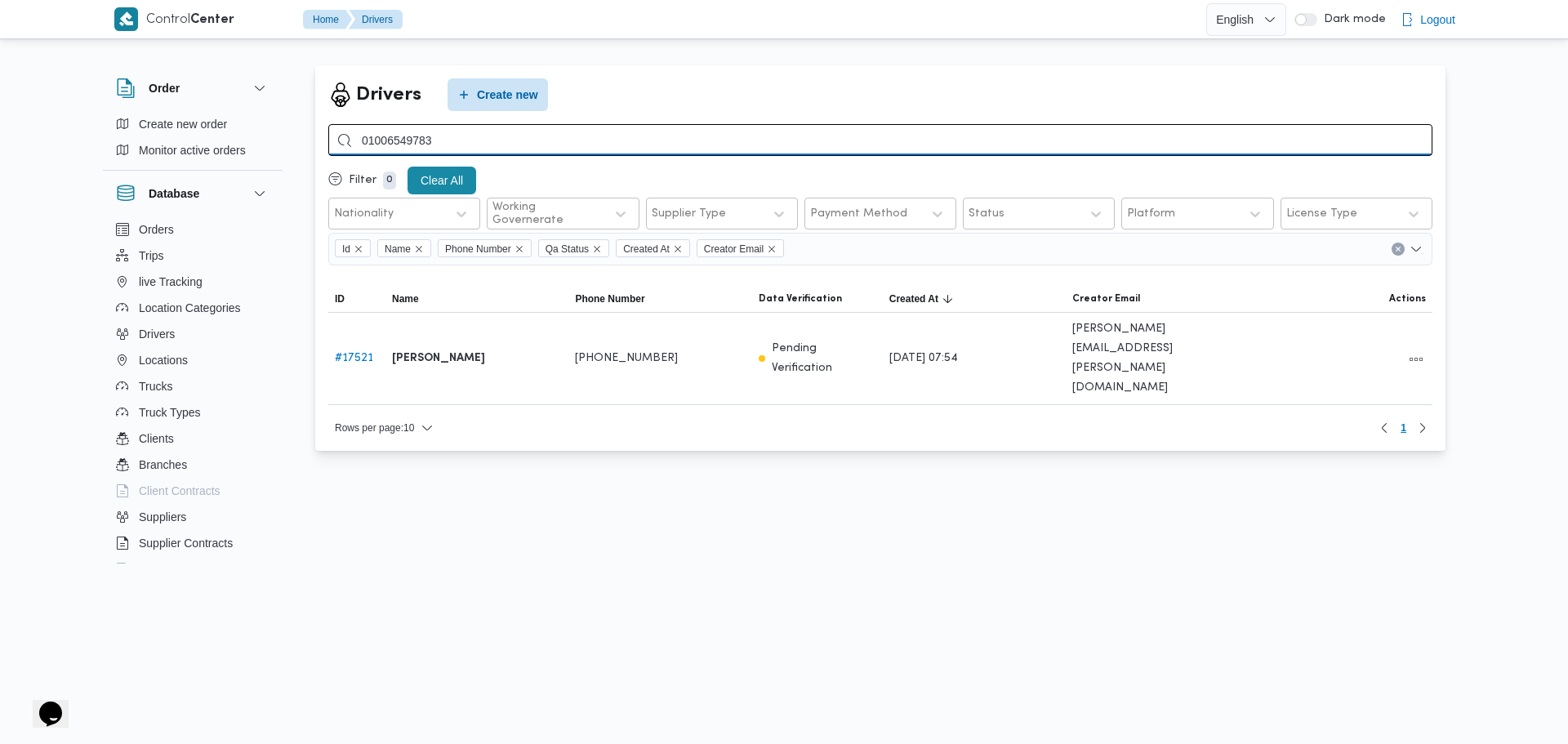
click at [448, 151] on input "01006549783" at bounding box center [880, 140] width 1104 height 31
paste input "225590071"
type input "01225590071"
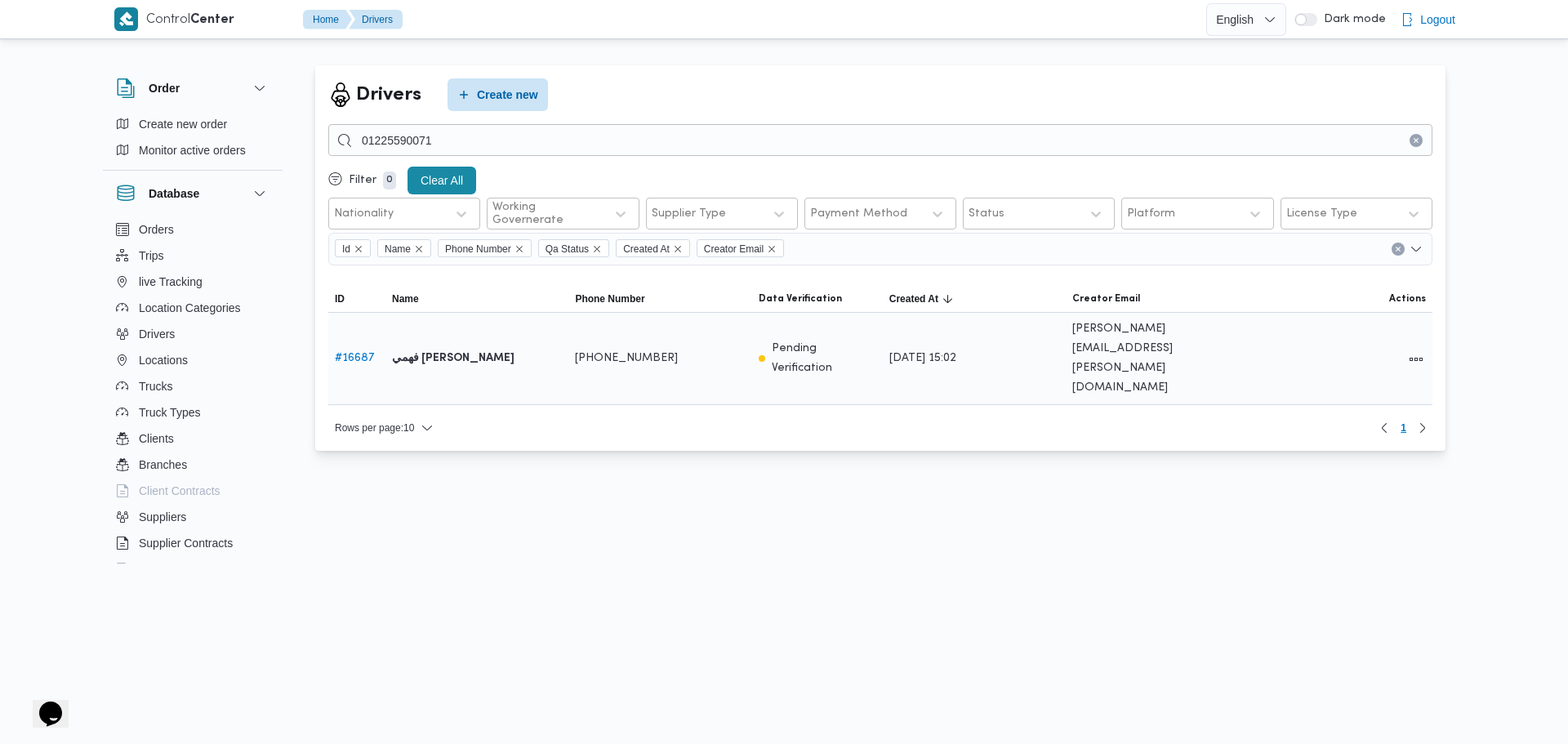
click at [345, 353] on link "# 16687" at bounding box center [354, 358] width 40 height 11
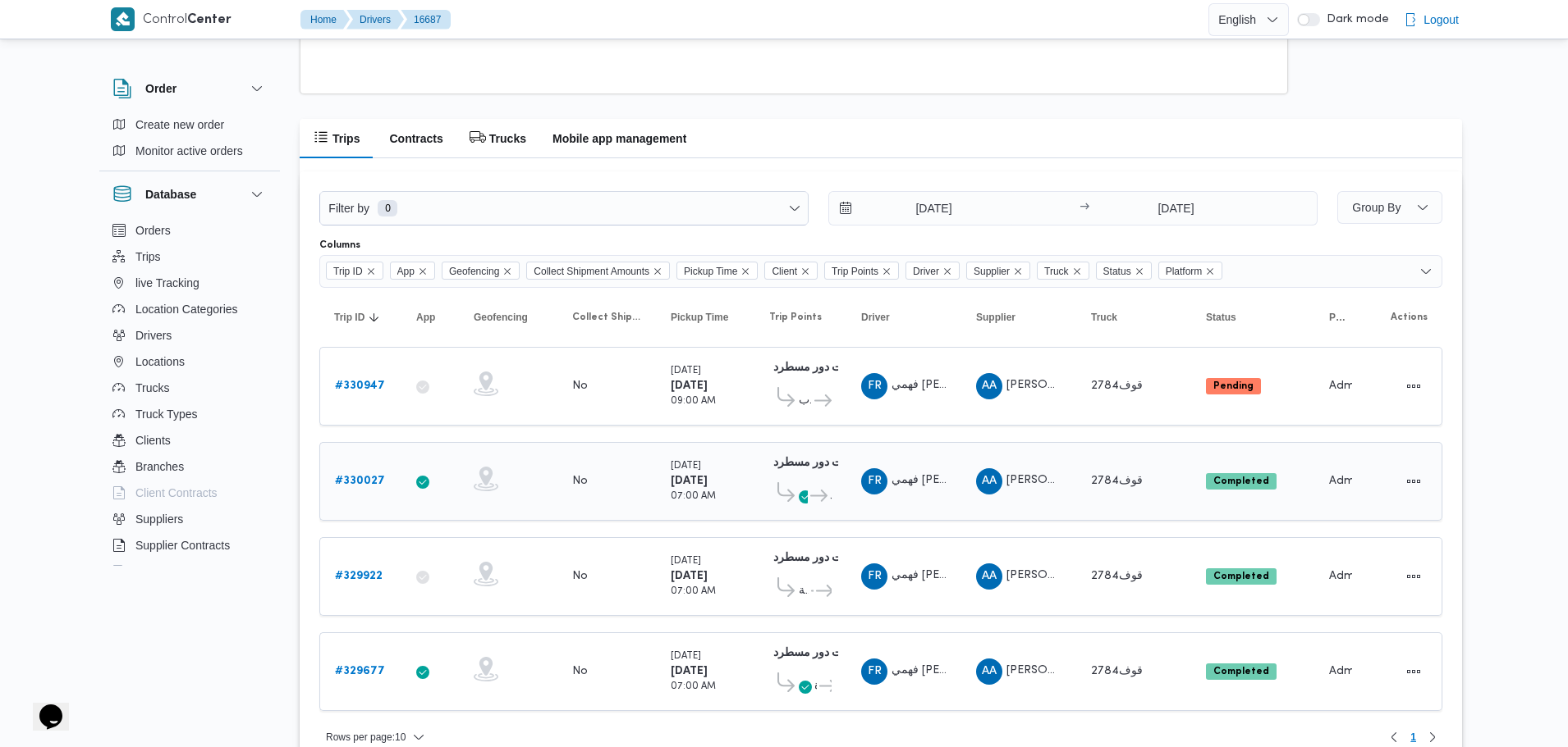
scroll to position [1183, 0]
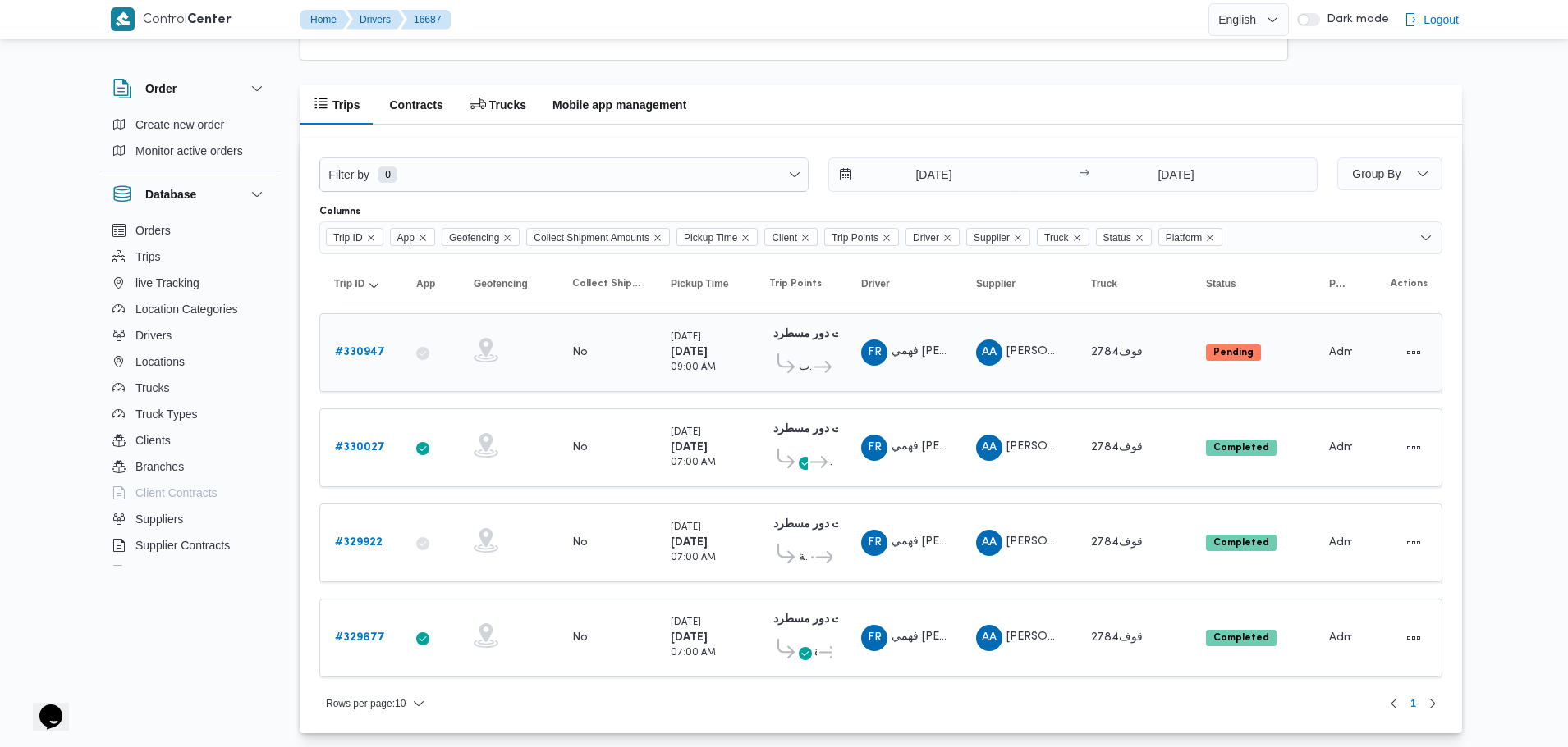
click at [377, 355] on b "# 330947" at bounding box center [360, 352] width 50 height 11
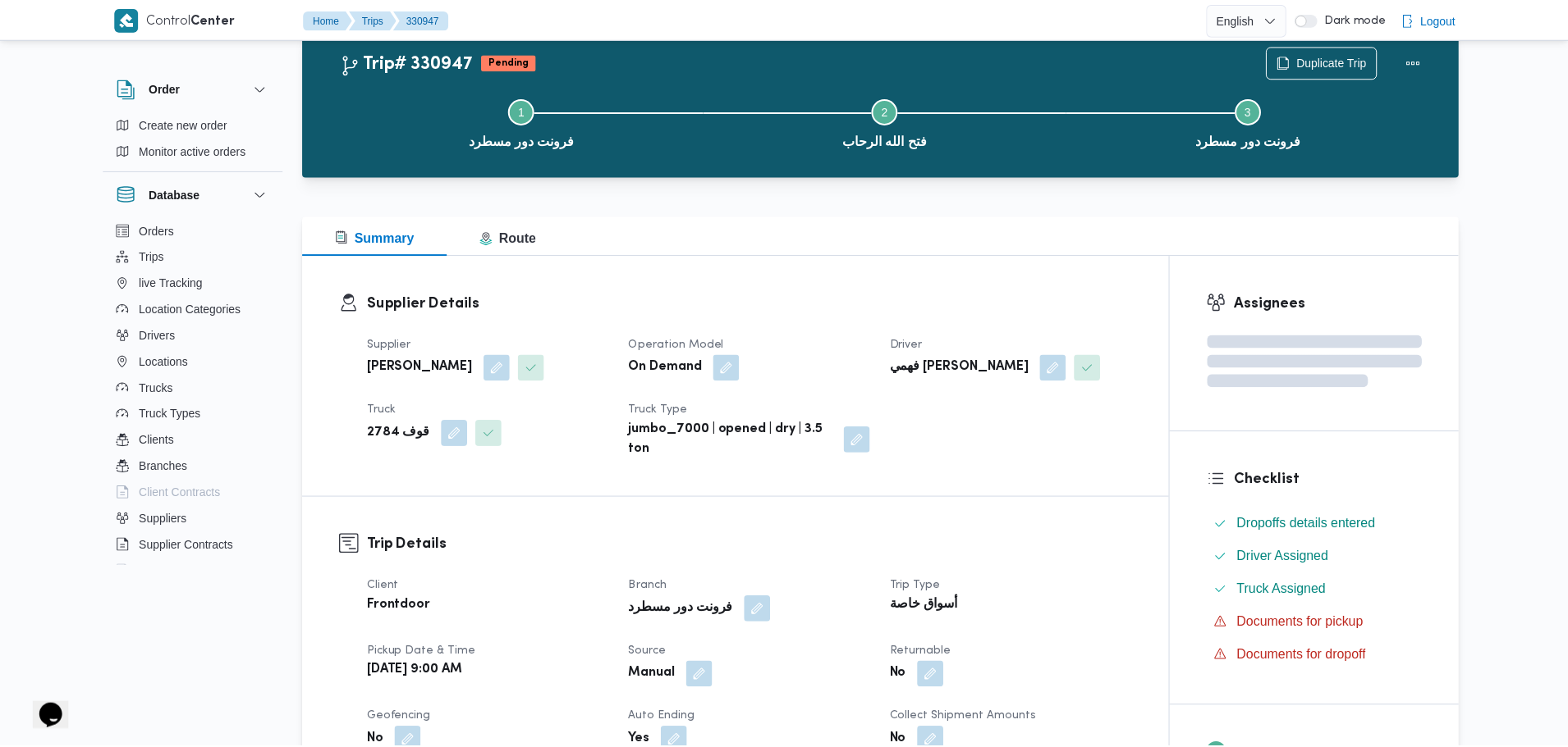
scroll to position [1183, 0]
